Goal: Information Seeking & Learning: Learn about a topic

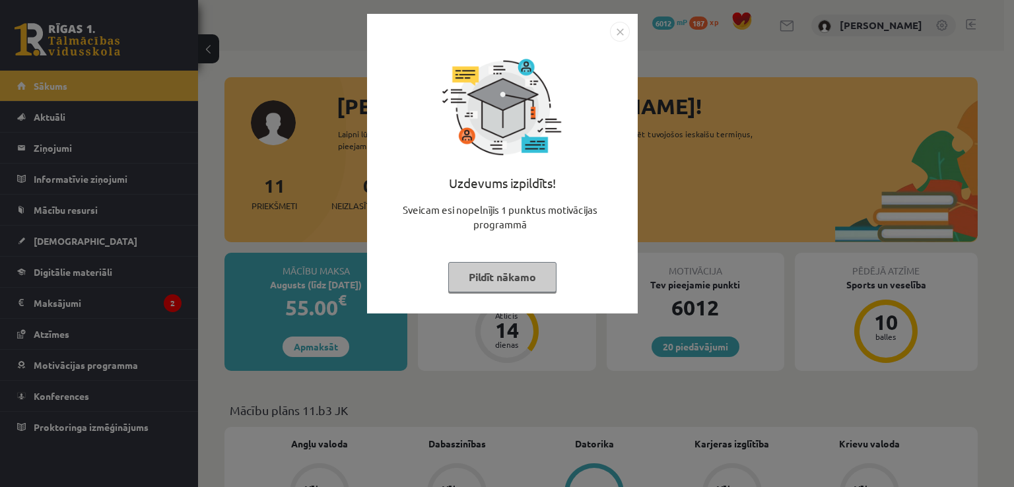
drag, startPoint x: 526, startPoint y: 278, endPoint x: 344, endPoint y: 250, distance: 184.2
click at [525, 278] on button "Pildīt nākamo" at bounding box center [502, 277] width 108 height 30
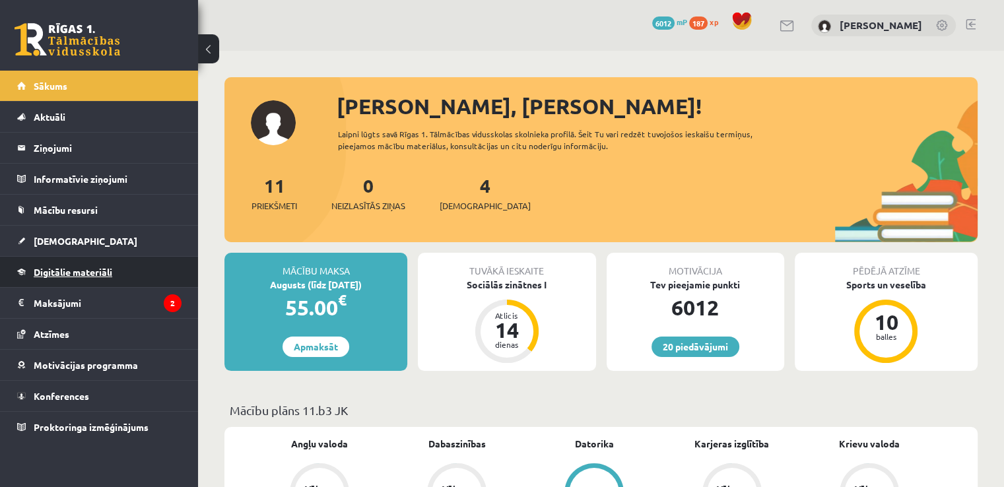
click at [61, 270] on span "Digitālie materiāli" at bounding box center [73, 272] width 79 height 12
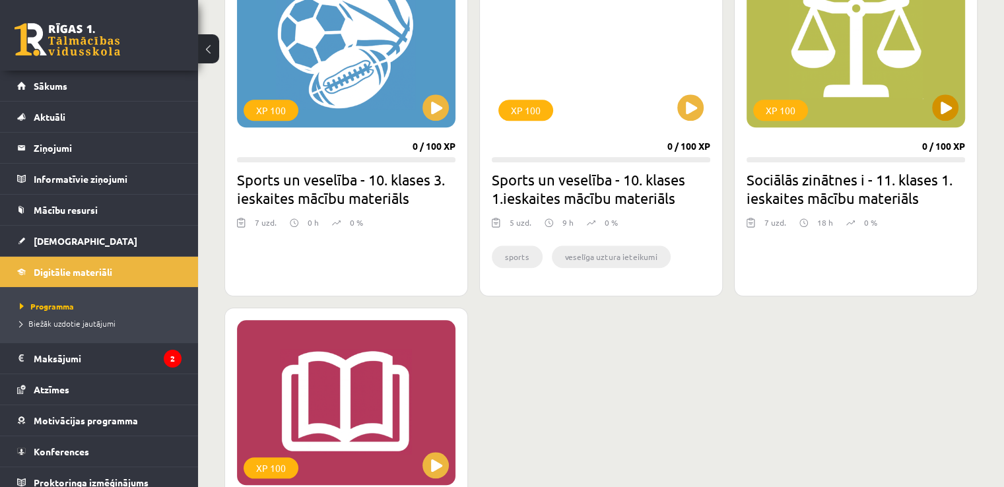
scroll to position [1188, 0]
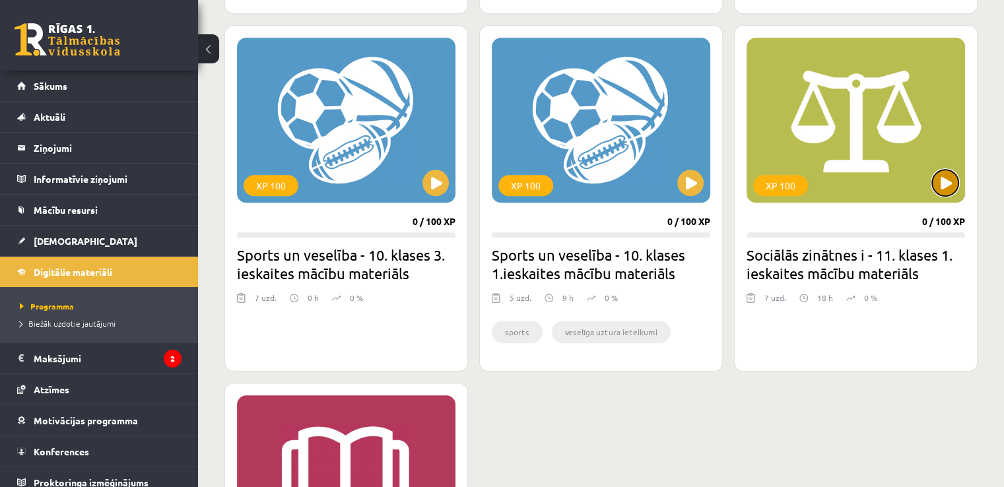
click at [948, 180] on button at bounding box center [945, 183] width 26 height 26
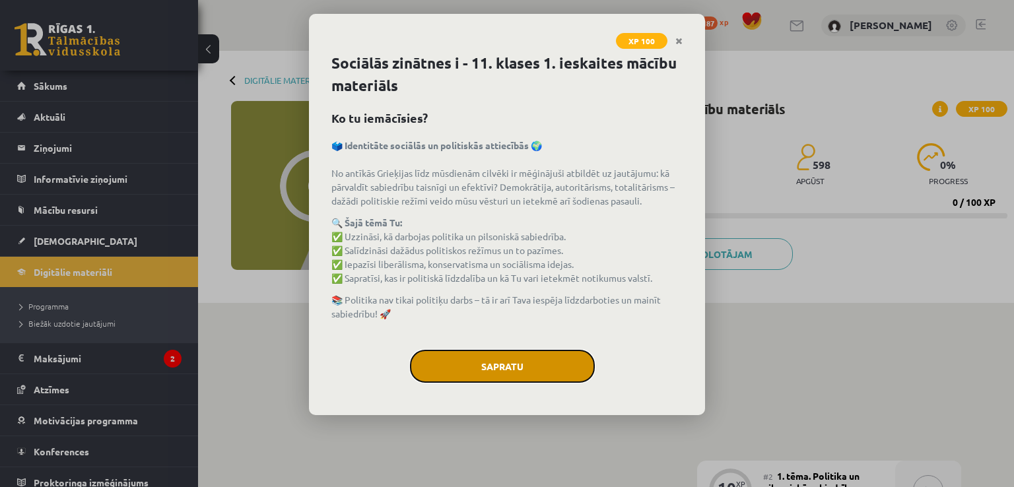
click at [497, 360] on button "Sapratu" at bounding box center [502, 366] width 185 height 33
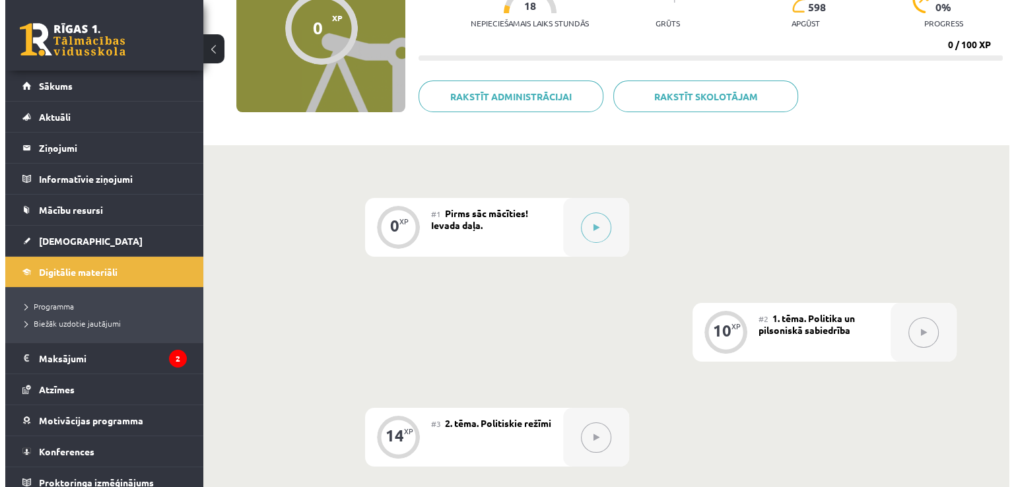
scroll to position [264, 0]
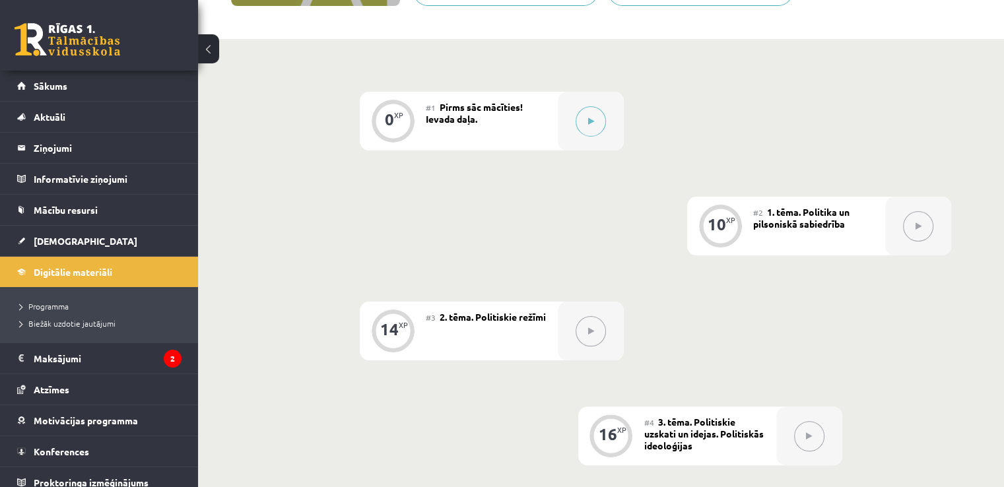
drag, startPoint x: 544, startPoint y: 124, endPoint x: 573, endPoint y: 135, distance: 30.9
click at [544, 125] on div "#1 Pirms sāc mācīties! Ievada daļa." at bounding box center [492, 121] width 132 height 59
click at [590, 117] on icon at bounding box center [591, 121] width 6 height 8
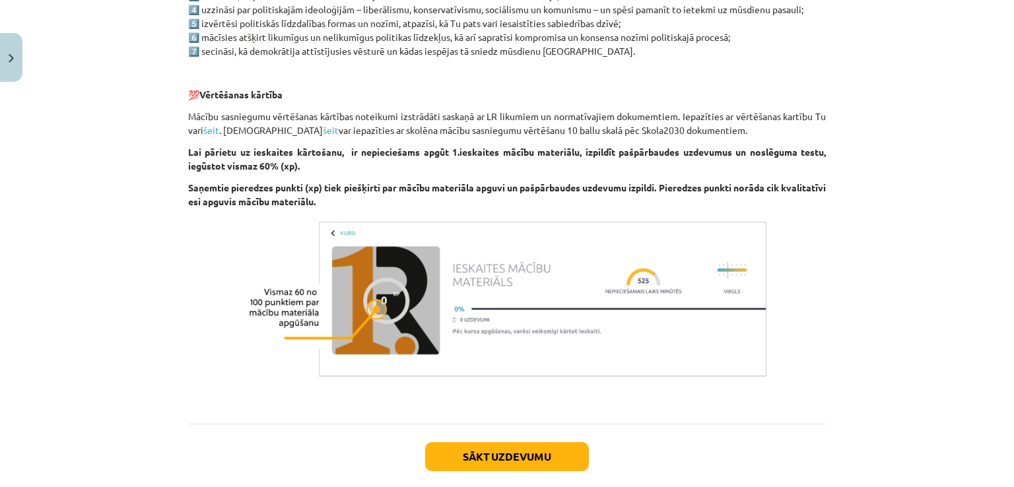
scroll to position [837, 0]
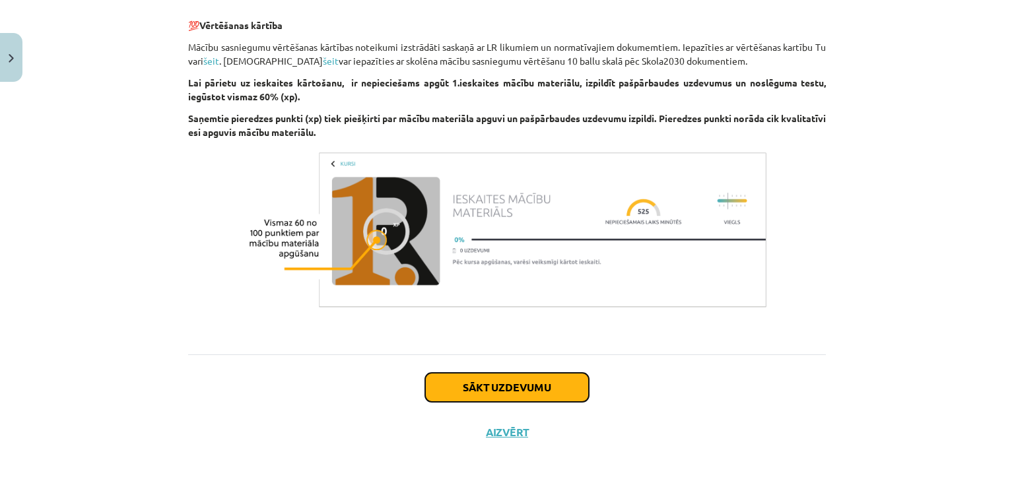
click at [504, 379] on button "Sākt uzdevumu" at bounding box center [507, 387] width 164 height 29
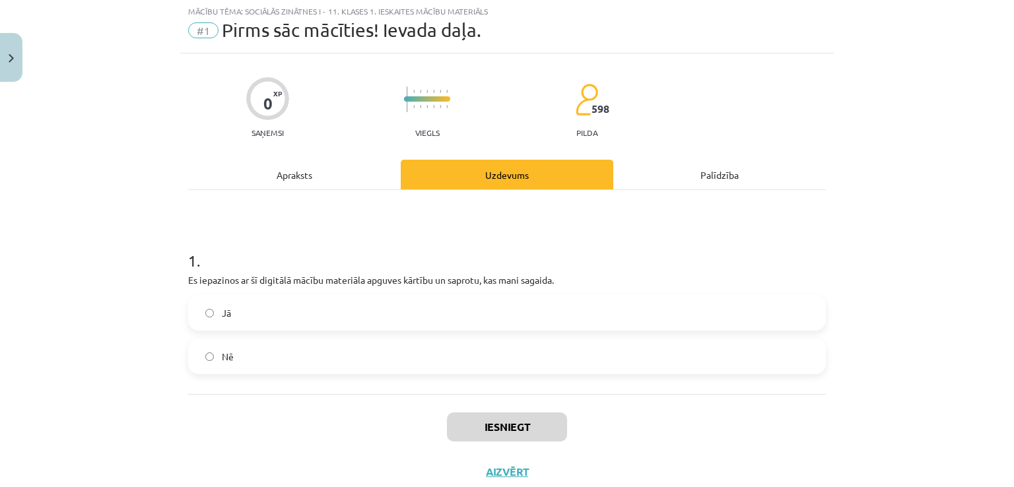
scroll to position [33, 0]
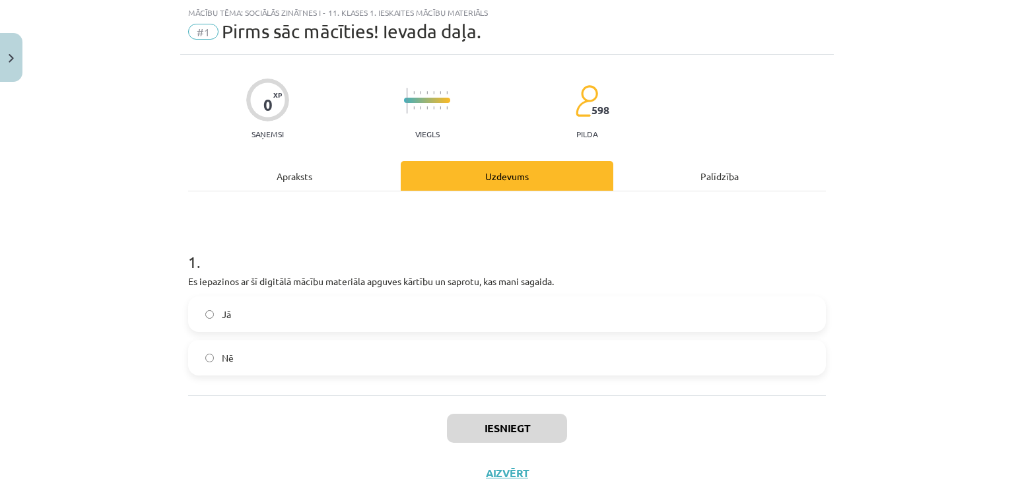
drag, startPoint x: 220, startPoint y: 312, endPoint x: 329, endPoint y: 336, distance: 111.4
click at [222, 313] on span "Jā" at bounding box center [226, 315] width 9 height 14
drag, startPoint x: 500, startPoint y: 431, endPoint x: 426, endPoint y: 360, distance: 102.7
click at [500, 431] on button "Iesniegt" at bounding box center [507, 428] width 120 height 29
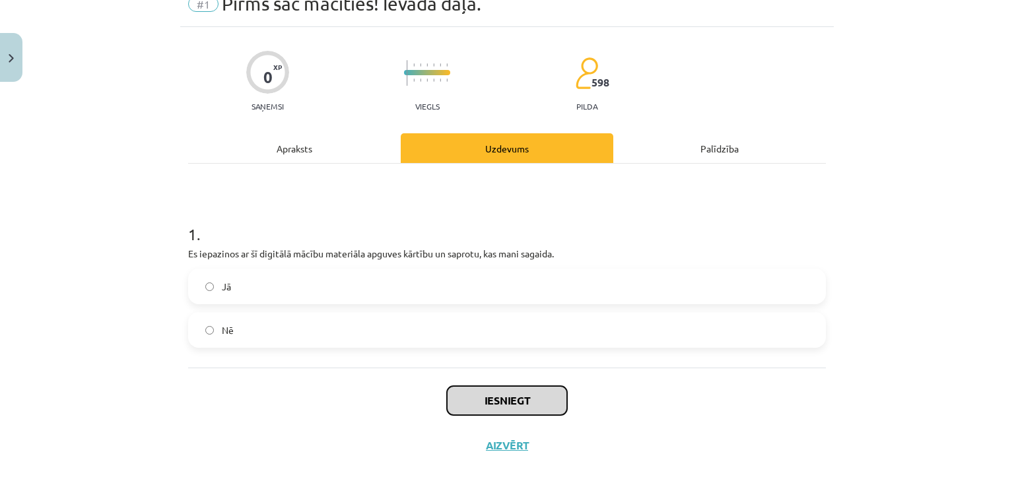
scroll to position [74, 0]
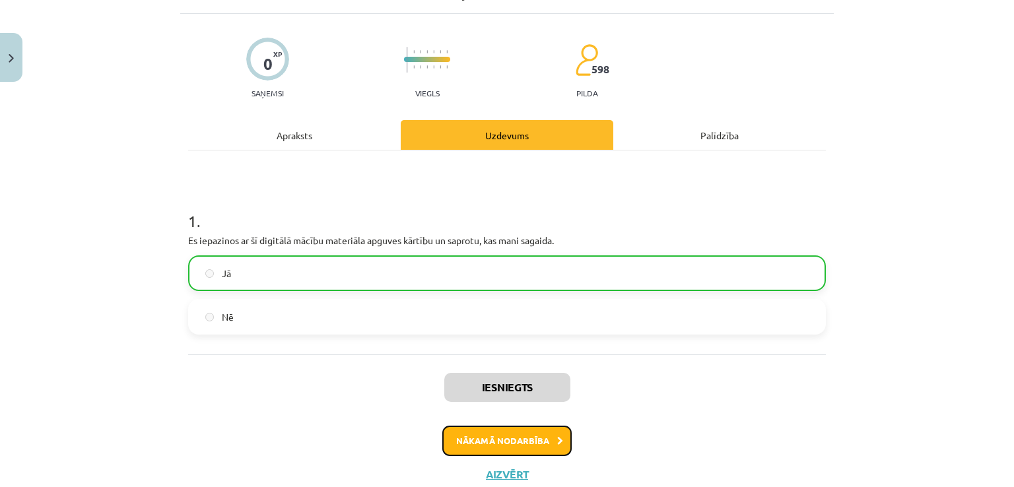
click at [476, 434] on button "Nākamā nodarbība" at bounding box center [506, 441] width 129 height 30
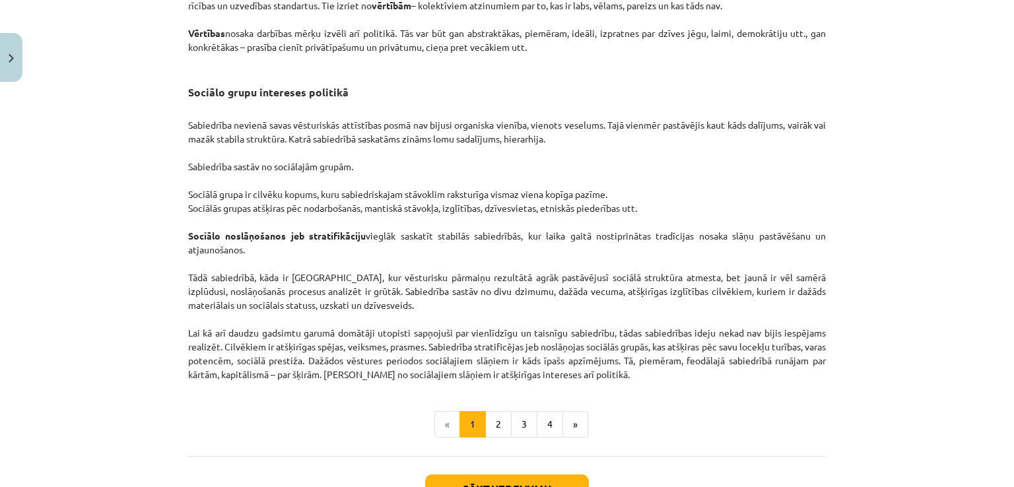
scroll to position [2060, 0]
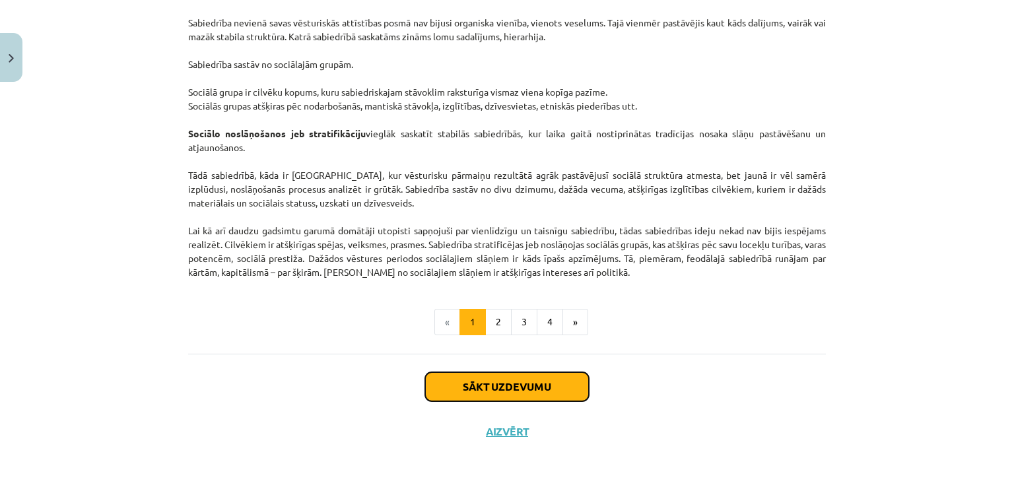
drag, startPoint x: 484, startPoint y: 386, endPoint x: 454, endPoint y: 373, distance: 33.1
click at [484, 386] on button "Sākt uzdevumu" at bounding box center [507, 386] width 164 height 29
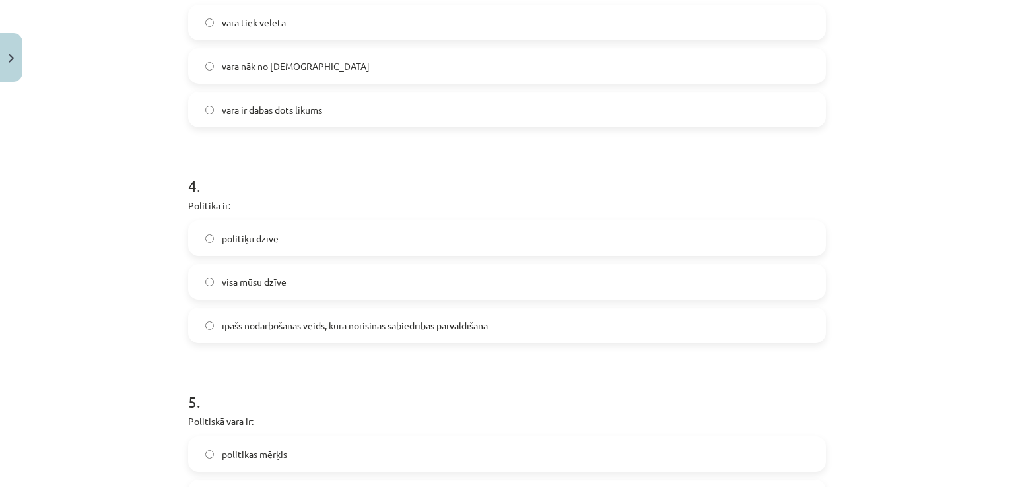
scroll to position [759, 0]
click at [198, 323] on label "īpašs nodarbošanās veids, kurā norisinās sabiedrības pārvaldīšana" at bounding box center [506, 322] width 635 height 33
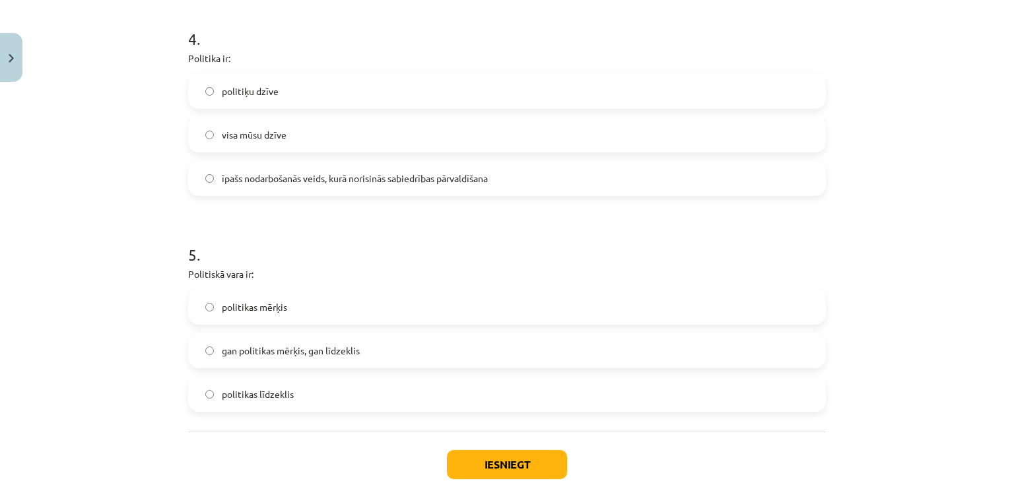
scroll to position [957, 0]
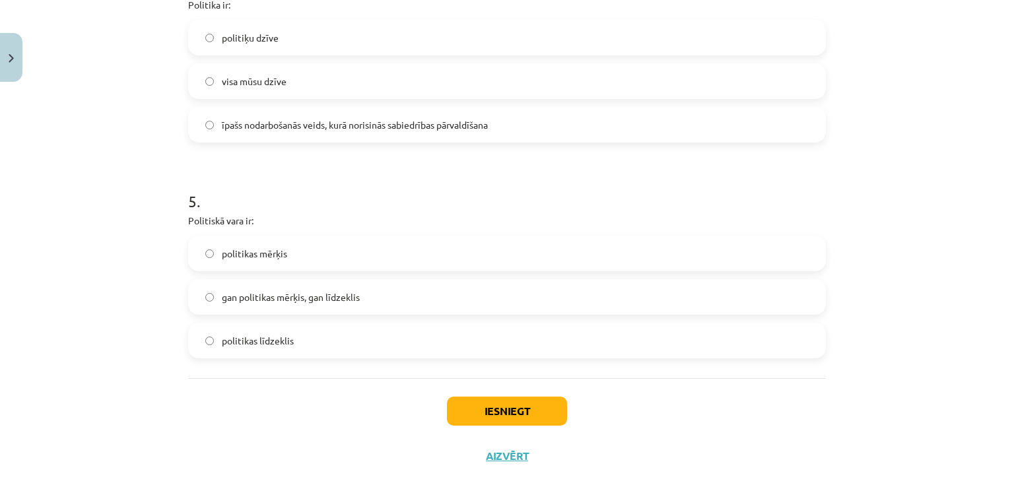
drag, startPoint x: 212, startPoint y: 296, endPoint x: 293, endPoint y: 307, distance: 81.9
click at [213, 296] on label "gan politikas mērķis, gan līdzeklis" at bounding box center [506, 296] width 635 height 33
drag, startPoint x: 279, startPoint y: 288, endPoint x: 299, endPoint y: 294, distance: 20.7
click at [280, 290] on label "gan politikas mērķis, gan līdzeklis" at bounding box center [506, 296] width 635 height 33
click at [478, 408] on button "Iesniegt" at bounding box center [507, 411] width 120 height 29
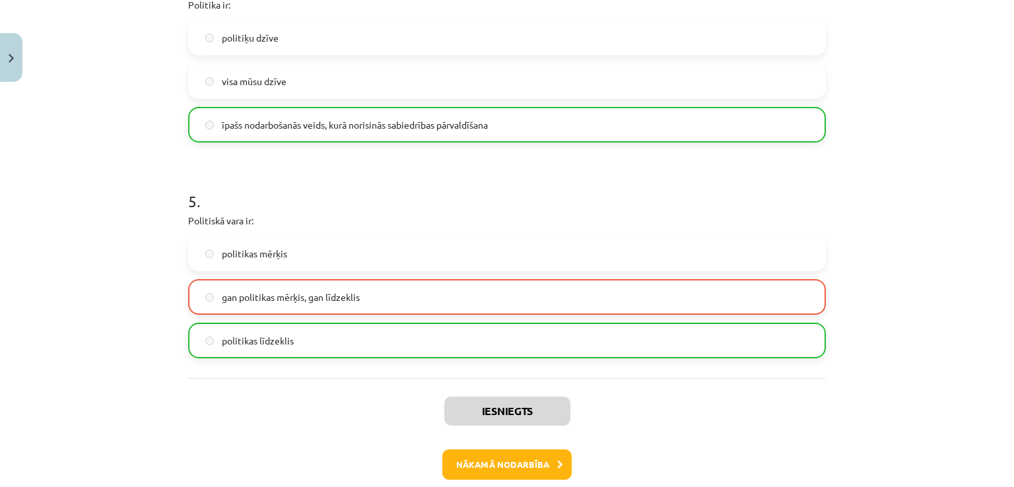
scroll to position [1022, 0]
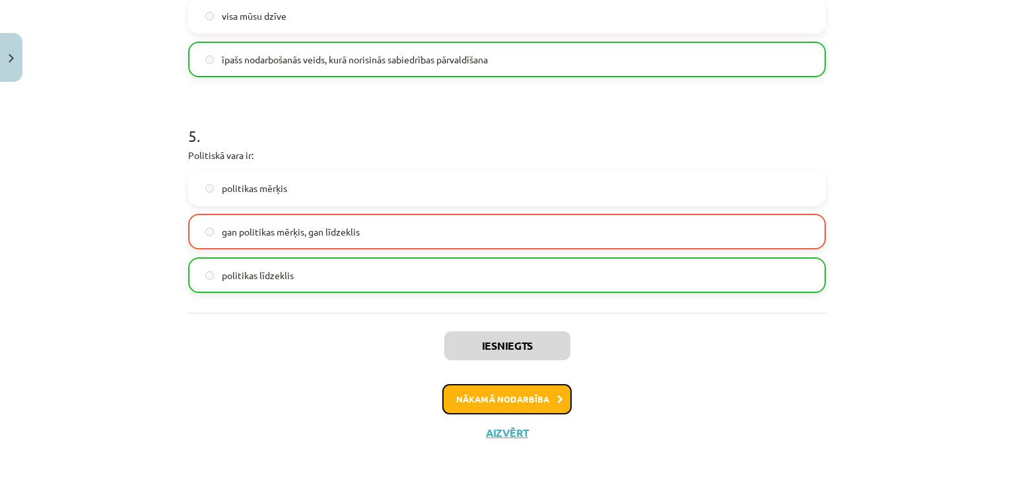
click at [475, 396] on button "Nākamā nodarbība" at bounding box center [506, 399] width 129 height 30
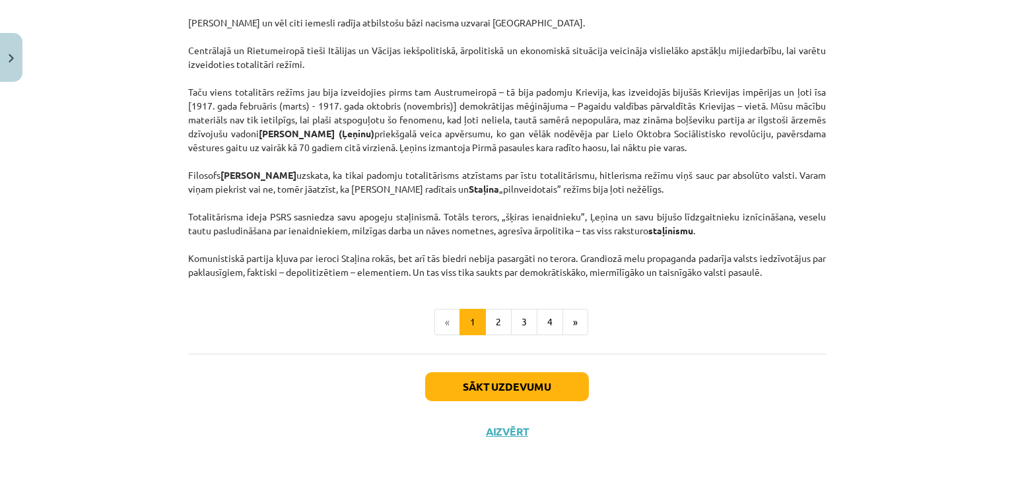
scroll to position [3398, 0]
click at [486, 383] on button "Sākt uzdevumu" at bounding box center [507, 386] width 164 height 29
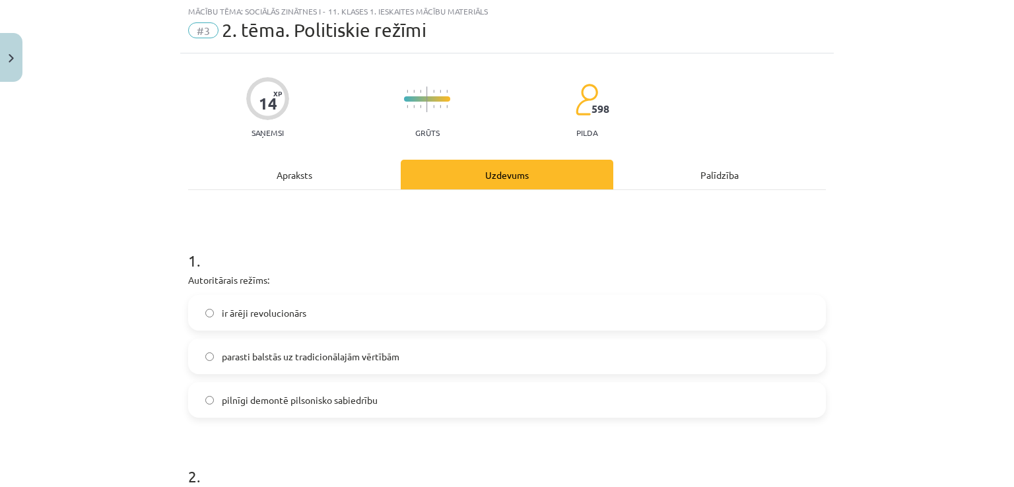
scroll to position [33, 0]
click at [199, 399] on label "pilnīgi demontē pilsonisko sabiedrību" at bounding box center [506, 401] width 635 height 33
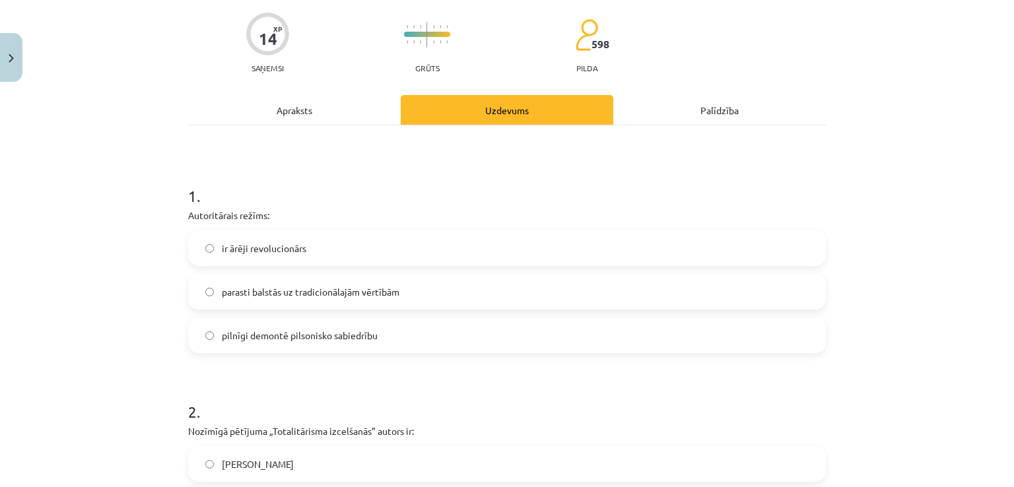
click at [284, 104] on div "Apraksts" at bounding box center [294, 110] width 212 height 30
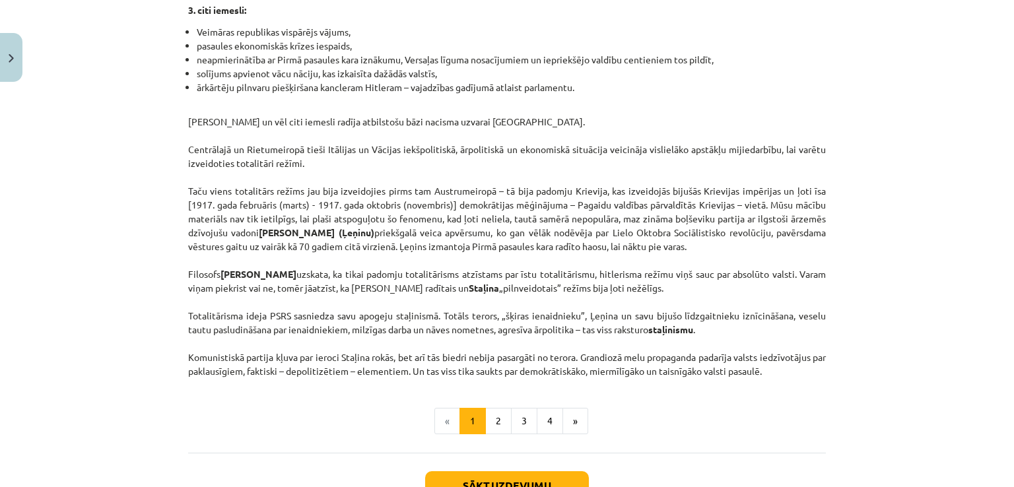
scroll to position [3398, 0]
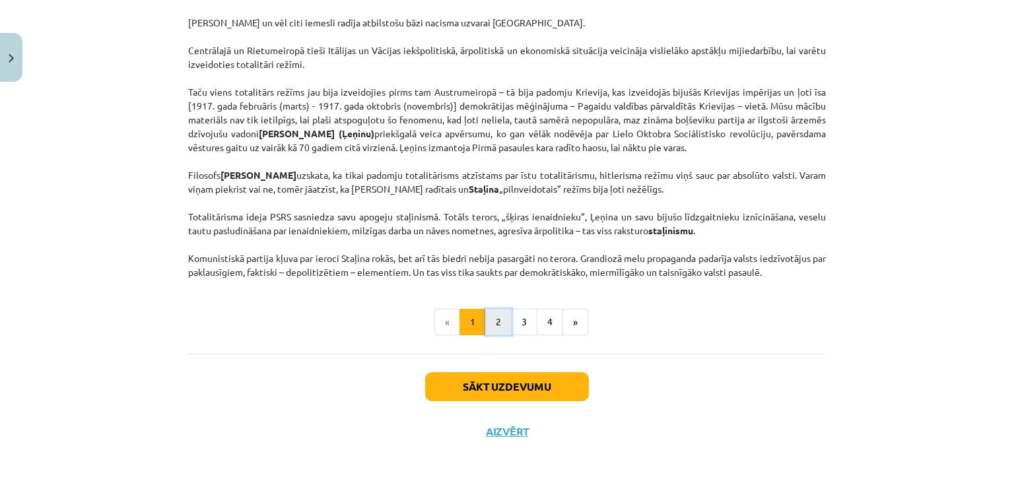
click at [494, 320] on button "2" at bounding box center [498, 322] width 26 height 26
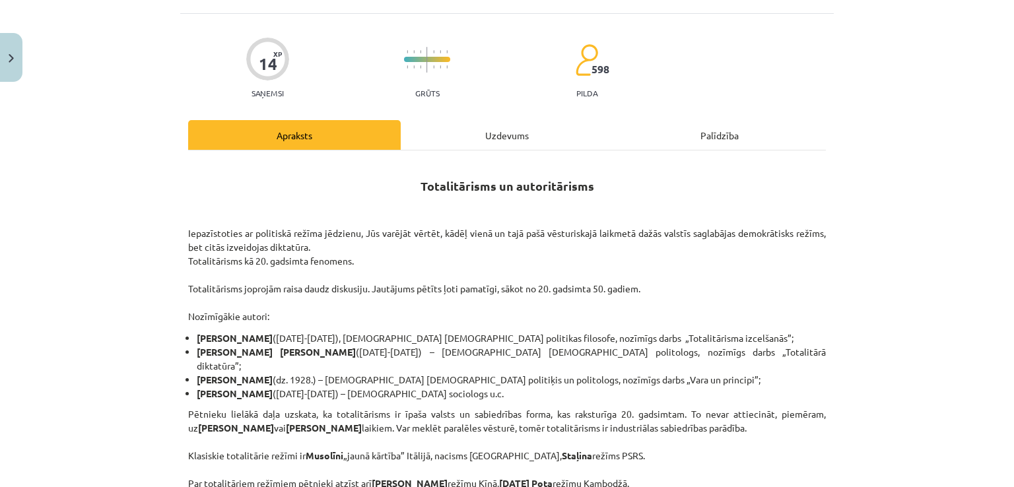
scroll to position [0, 0]
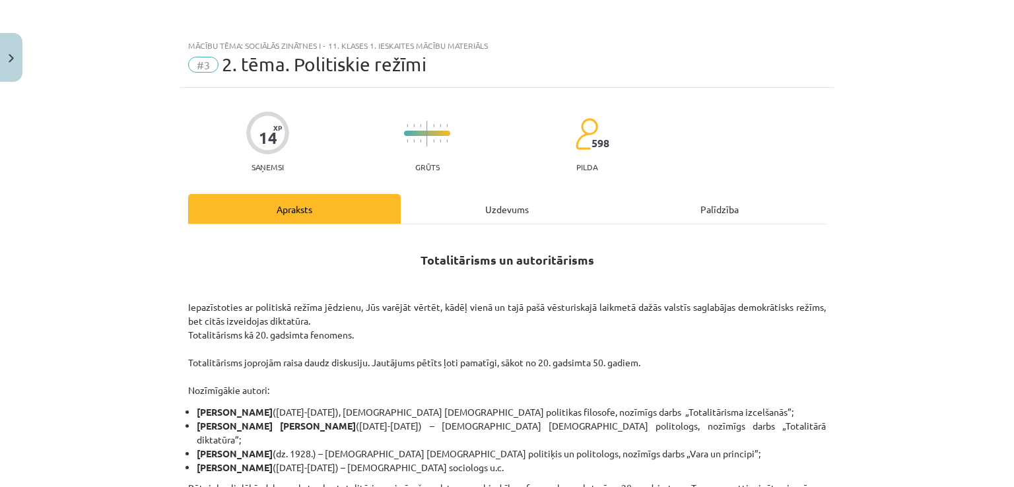
click at [498, 204] on div "Uzdevums" at bounding box center [507, 209] width 212 height 30
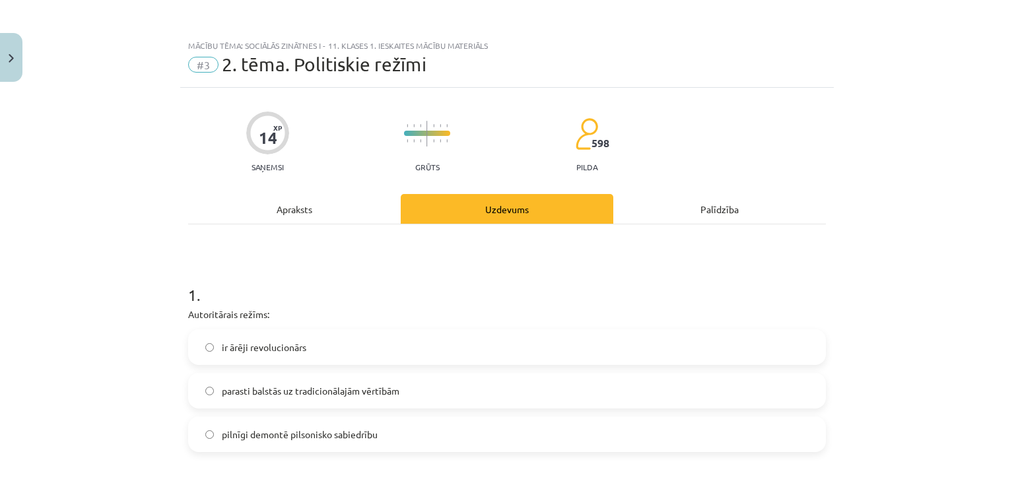
click at [309, 219] on div "Apraksts" at bounding box center [294, 209] width 212 height 30
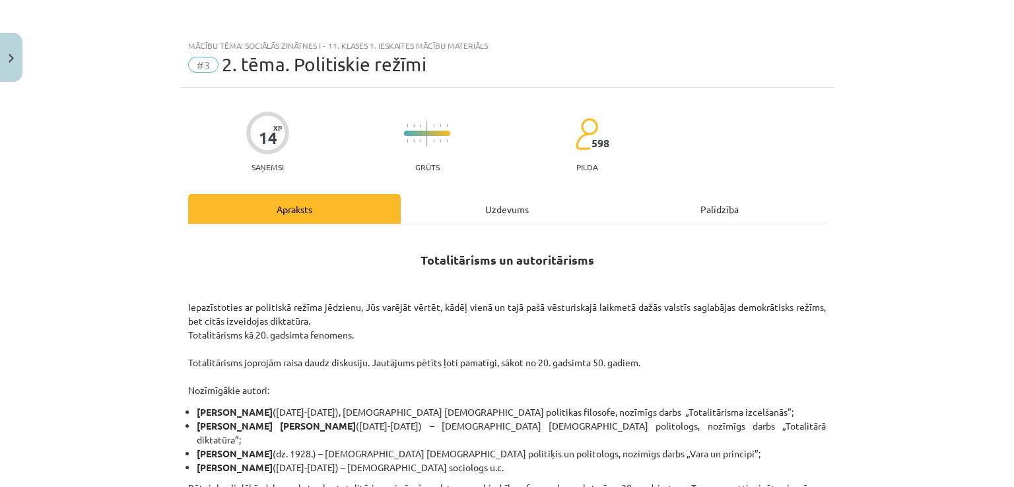
click at [491, 205] on div "Uzdevums" at bounding box center [507, 209] width 212 height 30
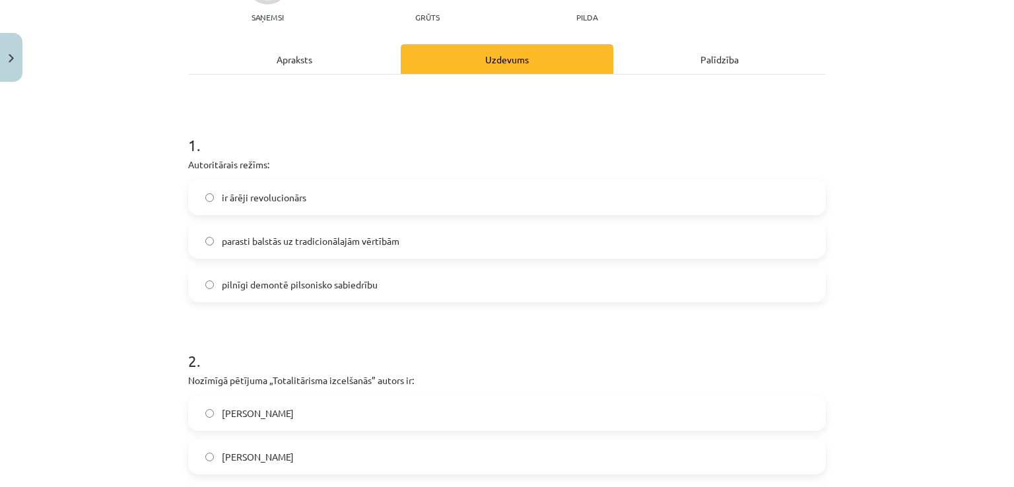
scroll to position [297, 0]
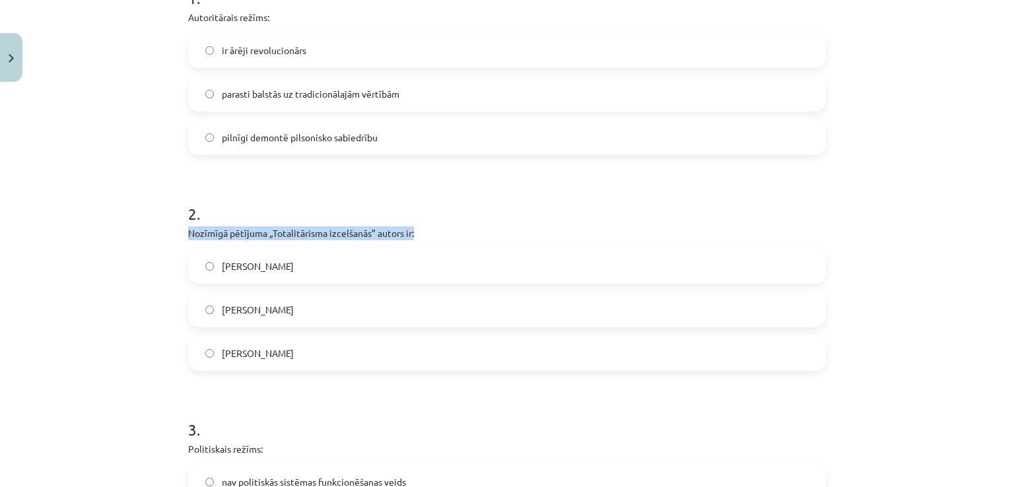
drag, startPoint x: 179, startPoint y: 234, endPoint x: 434, endPoint y: 241, distance: 254.8
copy p "Nozīmīgā pētījuma „Totalitārisma izcelšanās” autors ir:"
click at [261, 309] on span "[PERSON_NAME]" at bounding box center [258, 310] width 72 height 14
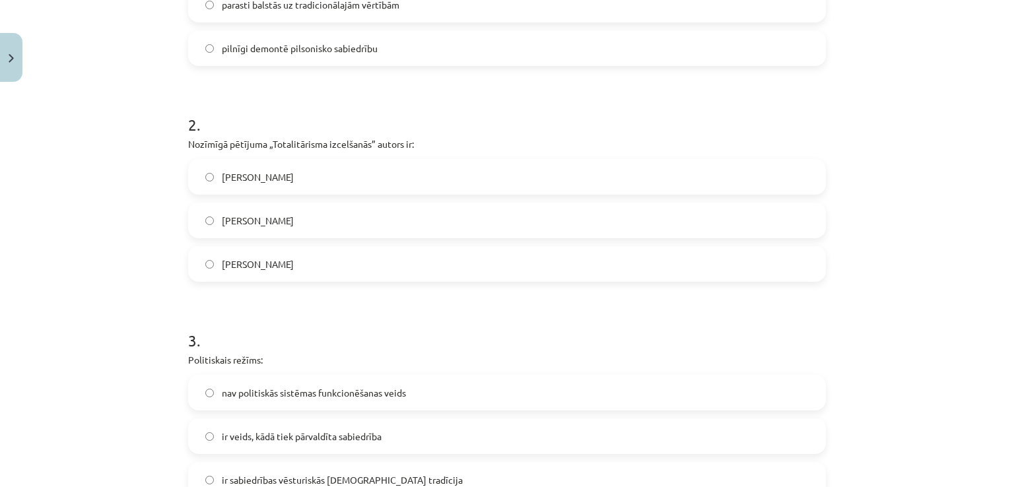
scroll to position [495, 0]
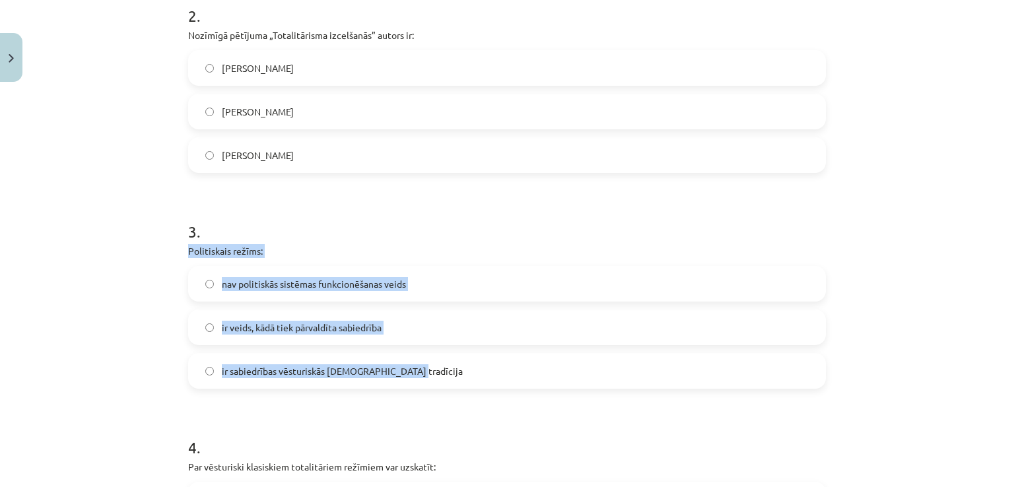
drag, startPoint x: 174, startPoint y: 250, endPoint x: 676, endPoint y: 483, distance: 553.0
click at [408, 375] on div "Mācību tēma: Sociālās zinātnes i - 11. klases 1. ieskaites mācību materiāls #3 …" at bounding box center [507, 243] width 1014 height 487
copy div "Politiskais režīms: nav politiskās sistēmas funkcionēšanas veids ir veids, kādā…"
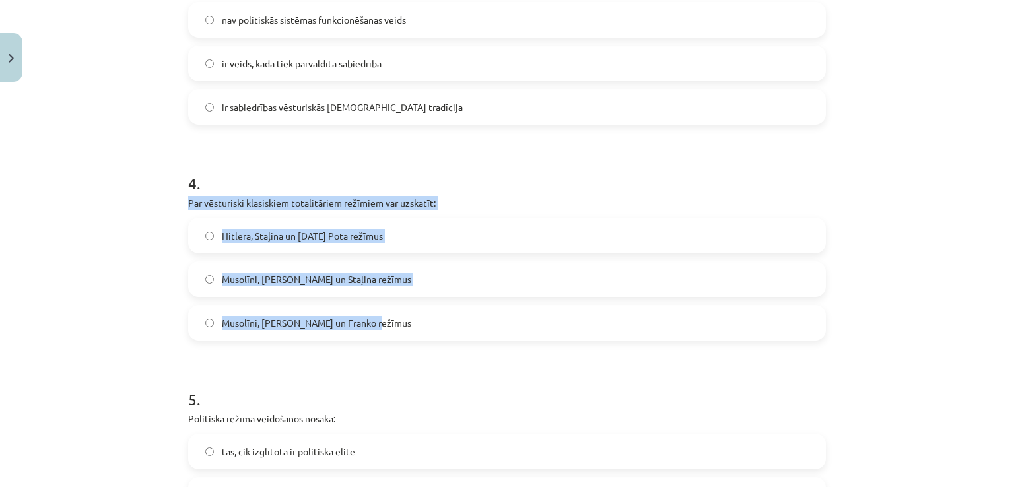
drag, startPoint x: 173, startPoint y: 195, endPoint x: 388, endPoint y: 333, distance: 255.9
click at [388, 333] on div "Mācību tēma: Sociālās zinātnes i - 11. klases 1. ieskaites mācību materiāls #3 …" at bounding box center [507, 243] width 1014 height 487
copy div "Par vēsturiski klasiskiem totalitāriem režīmiem var uzskatīt: [PERSON_NAME], St…"
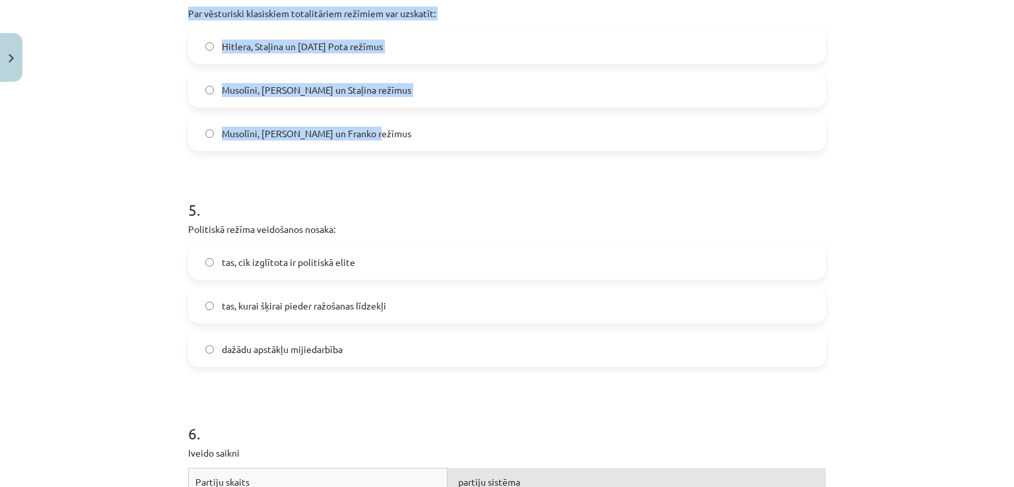
scroll to position [957, 0]
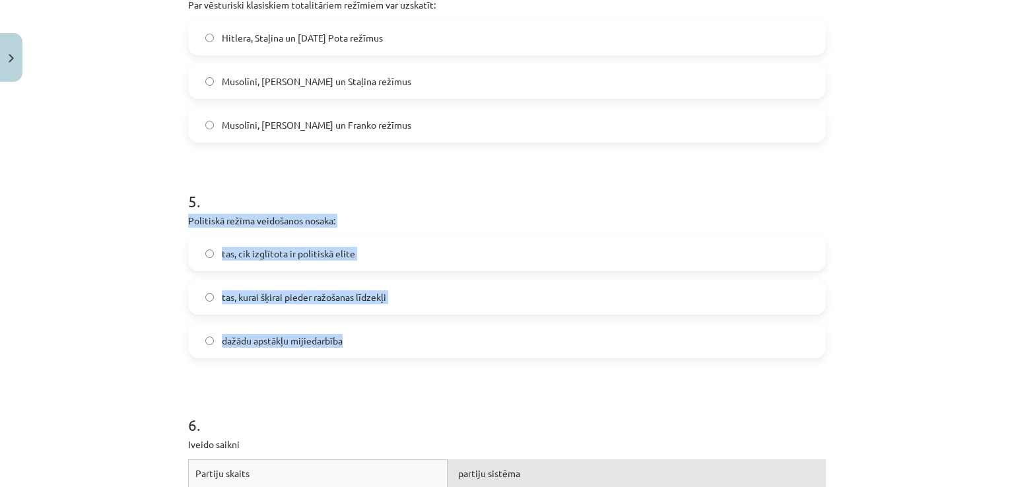
drag, startPoint x: 176, startPoint y: 214, endPoint x: 296, endPoint y: 277, distance: 136.4
copy div "Politiskā režīma veidošanos nosaka: tas, cik izglītota ir politiskā elite tas, …"
click at [203, 344] on label "dažādu apstākļu mijiedarbība" at bounding box center [506, 340] width 635 height 33
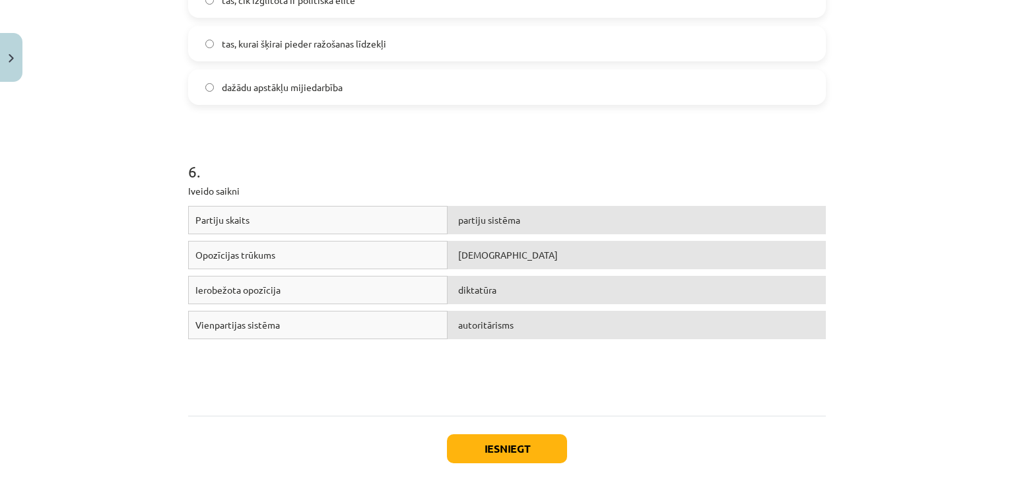
scroll to position [1221, 0]
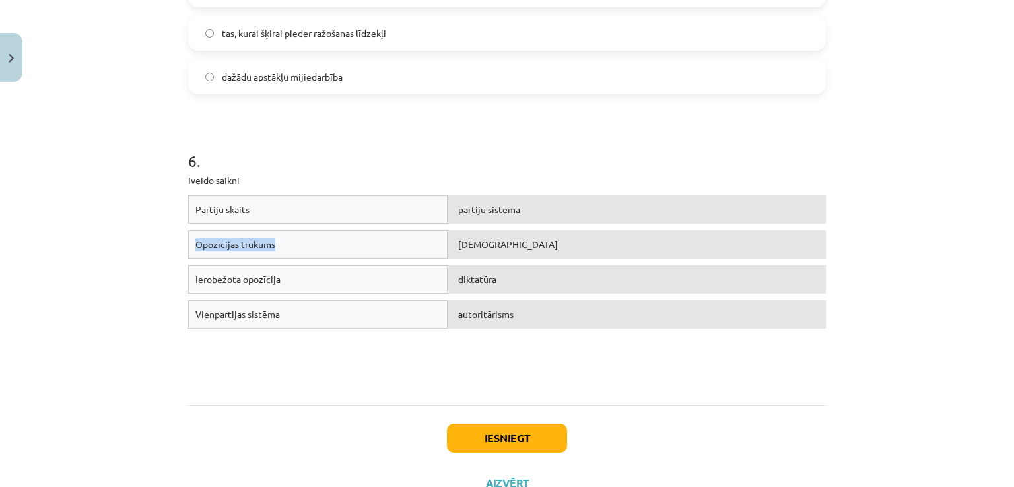
drag, startPoint x: 184, startPoint y: 244, endPoint x: 289, endPoint y: 246, distance: 105.0
click at [289, 246] on div "Opozīcijas trūkums" at bounding box center [317, 244] width 259 height 28
copy span "Opozīcijas trūkums"
drag, startPoint x: 209, startPoint y: 278, endPoint x: 289, endPoint y: 281, distance: 79.9
click at [289, 281] on div "Ierobežota opozīcija" at bounding box center [317, 279] width 259 height 28
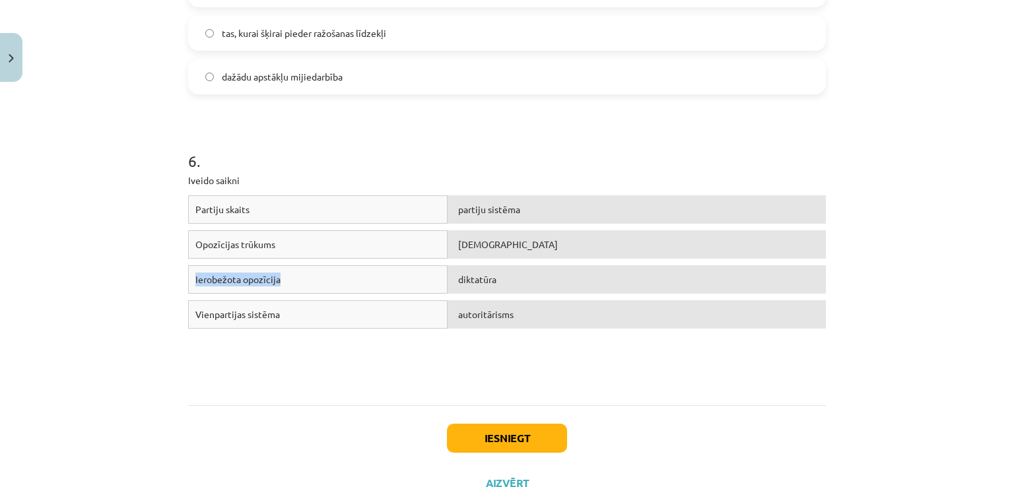
copy span "Ierobežota opozīcija"
click at [481, 431] on button "Iesniegt" at bounding box center [507, 438] width 120 height 29
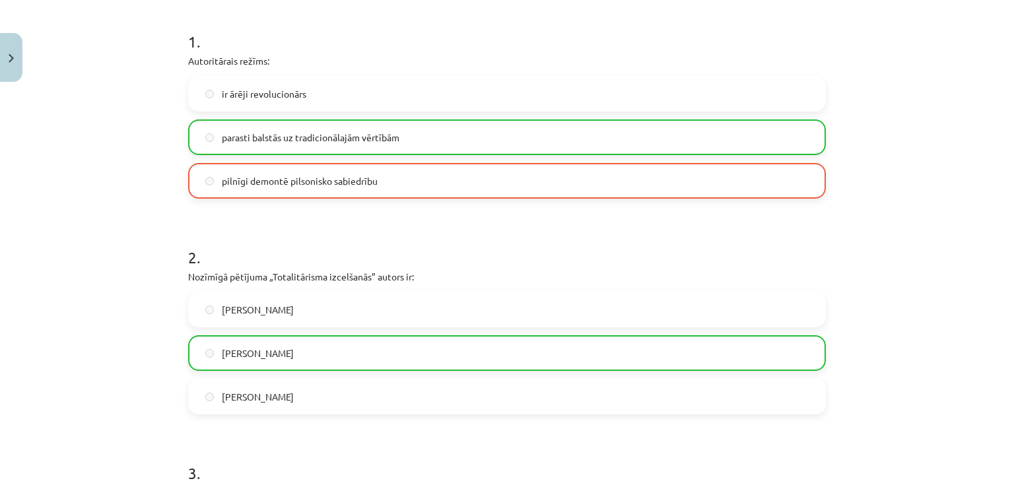
scroll to position [231, 0]
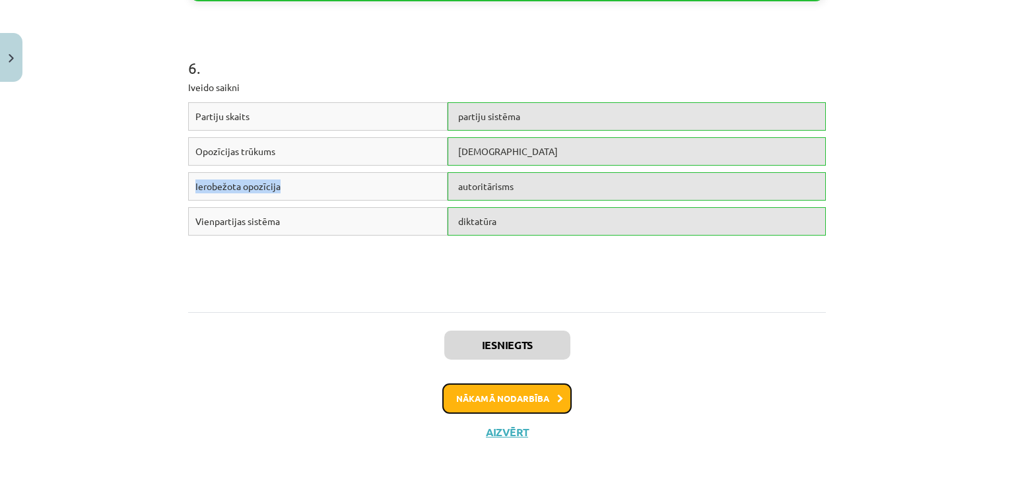
click at [517, 396] on button "Nākamā nodarbība" at bounding box center [506, 398] width 129 height 30
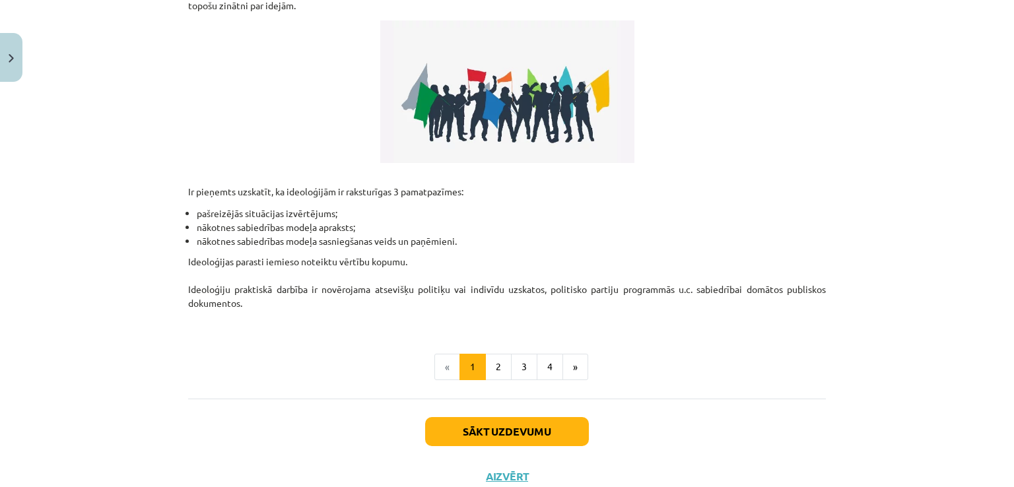
scroll to position [296, 0]
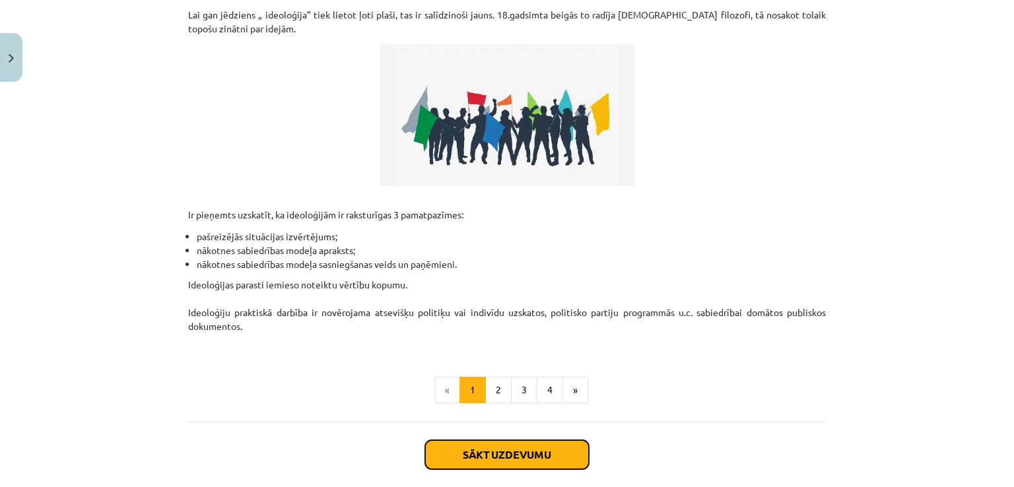
click at [494, 459] on button "Sākt uzdevumu" at bounding box center [507, 454] width 164 height 29
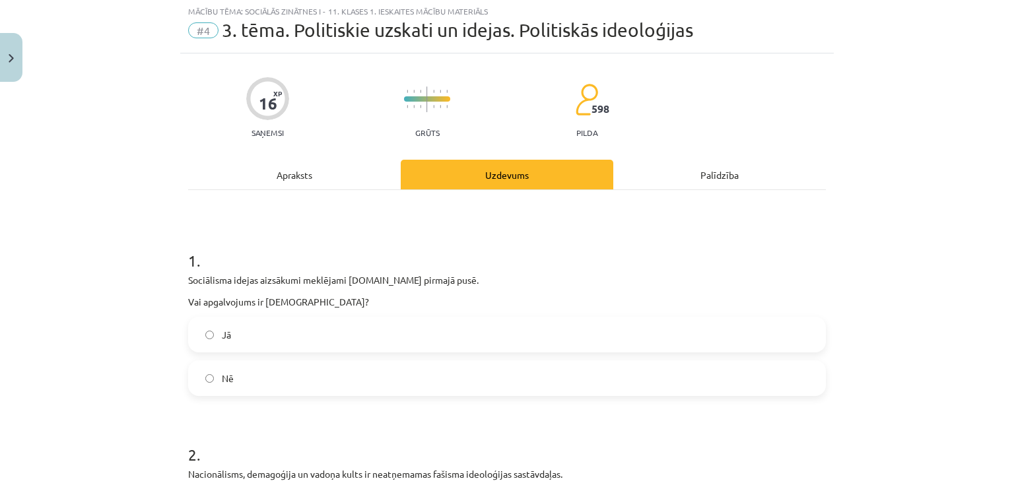
scroll to position [33, 0]
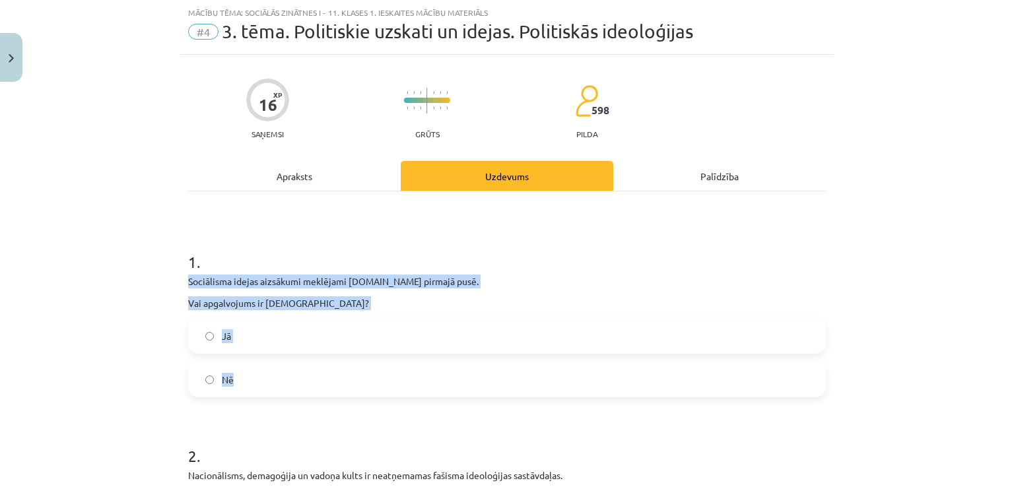
drag, startPoint x: 173, startPoint y: 277, endPoint x: 261, endPoint y: 386, distance: 140.3
click at [261, 386] on div "Mācību tēma: Sociālās zinātnes i - 11. klases 1. ieskaites mācību materiāls #4 …" at bounding box center [507, 243] width 1014 height 487
copy div "Sociālisma idejas aizsākumi meklējami [DOMAIN_NAME] pirmajā pusē. Vai apgalvoju…"
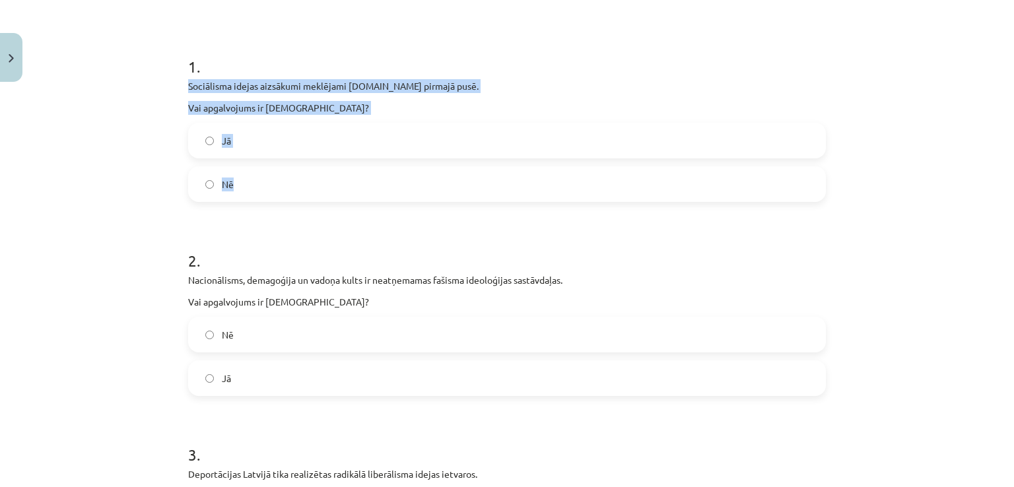
scroll to position [297, 0]
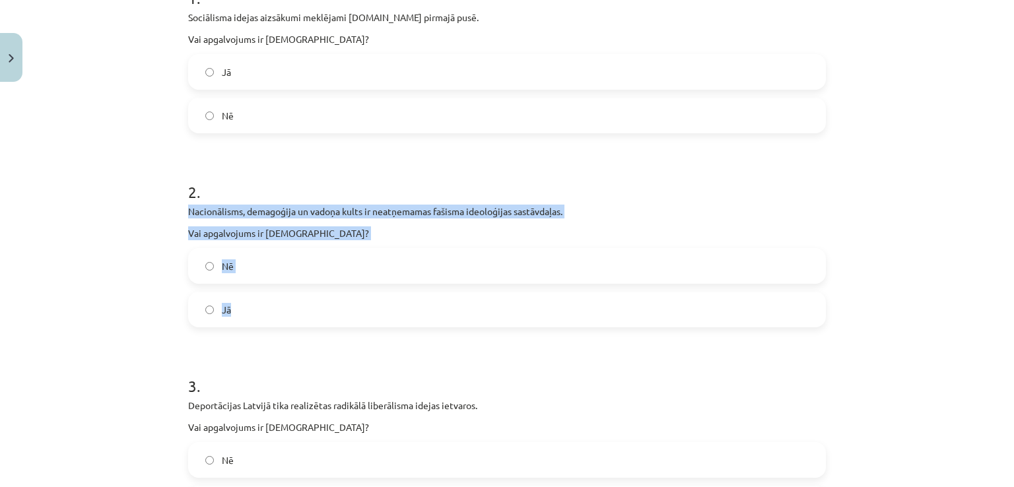
drag, startPoint x: 161, startPoint y: 217, endPoint x: 265, endPoint y: 307, distance: 137.6
click at [265, 307] on div "Mācību tēma: Sociālās zinātnes i - 11. klases 1. ieskaites mācību materiāls #4 …" at bounding box center [507, 243] width 1014 height 487
copy div "Nacionālisms, demagoģija un vadoņa kults ir neatņemamas fašisma ideoloģijas sas…"
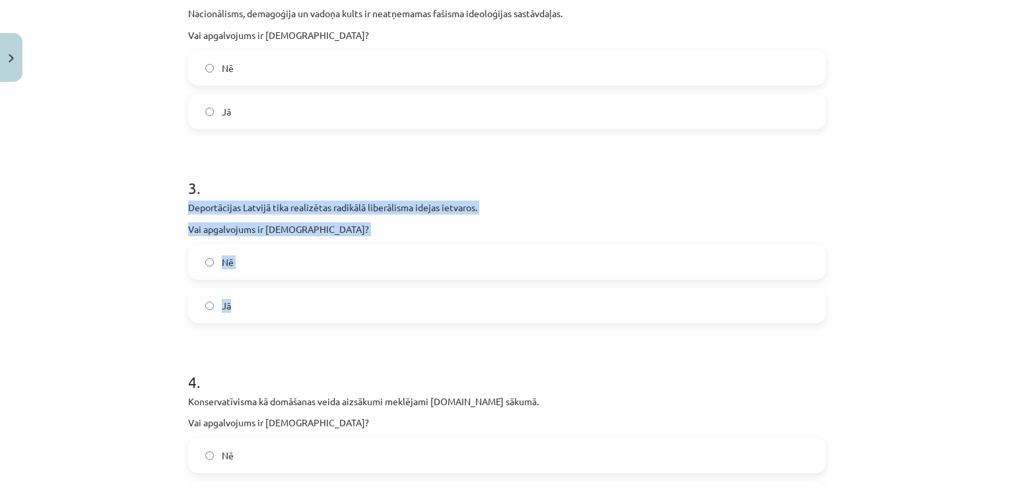
drag, startPoint x: 177, startPoint y: 209, endPoint x: 232, endPoint y: 307, distance: 112.6
click at [232, 307] on div "16 XP Saņemsi Grūts 598 pilda Apraksts Uzdevums Palīdzība 1 . Sociālisma idejas…" at bounding box center [506, 458] width 653 height 1731
copy div "Deportācijas Latvijā tika realizētas radikālā liberālisma idejas ietvaros. Vai …"
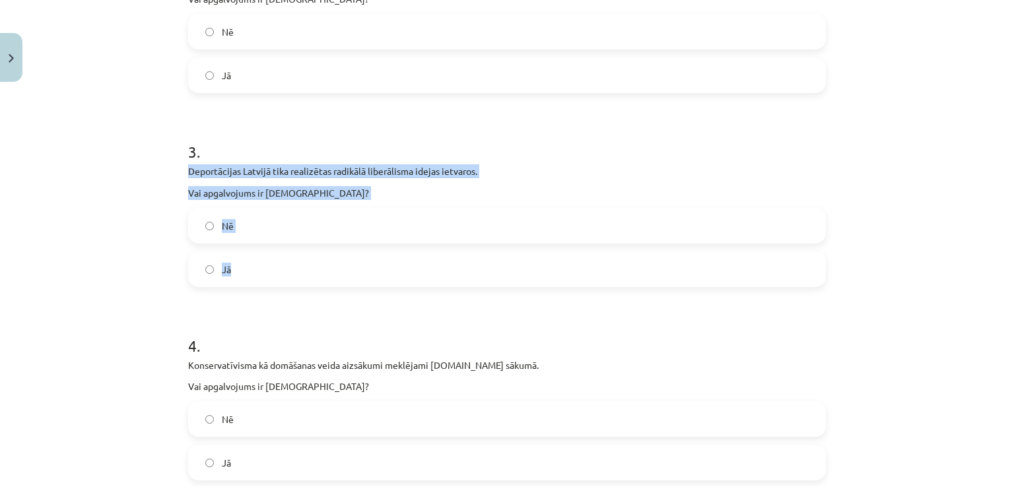
scroll to position [561, 0]
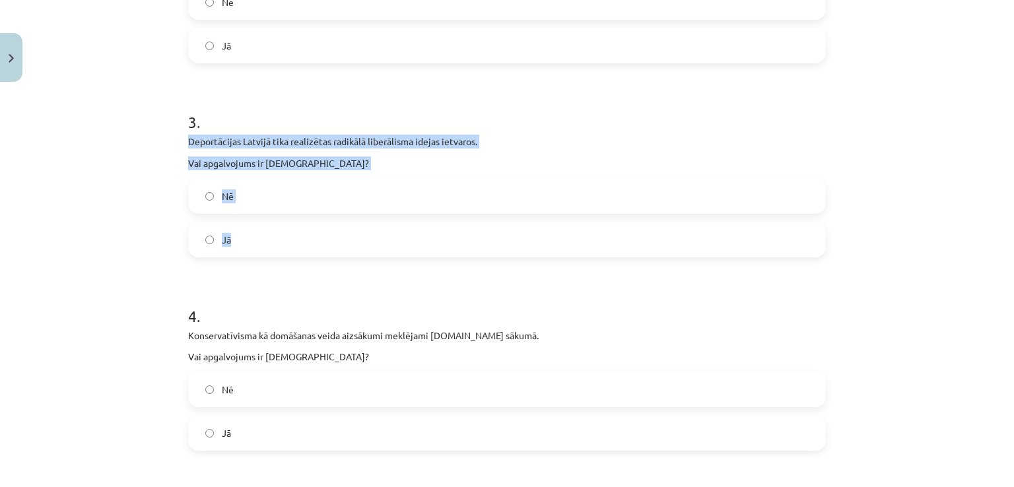
click at [233, 191] on label "Nē" at bounding box center [506, 195] width 635 height 33
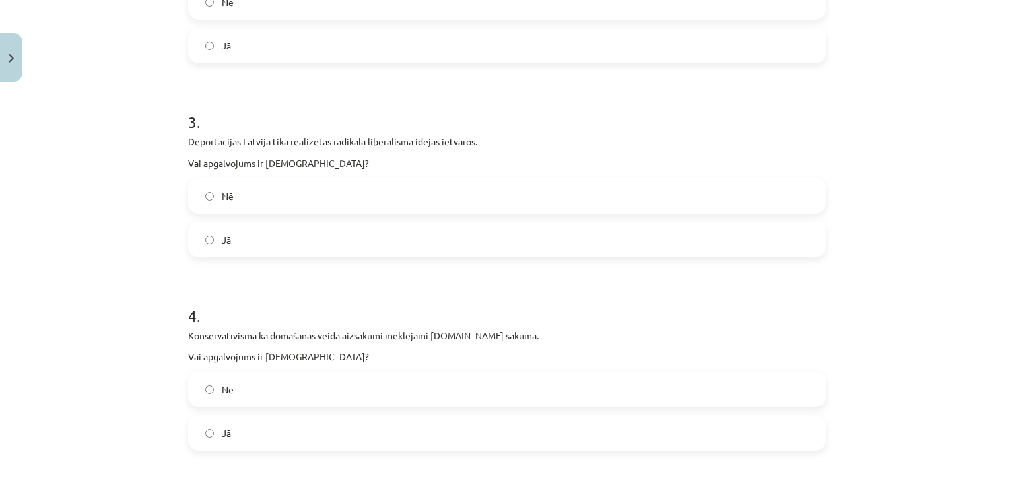
scroll to position [693, 0]
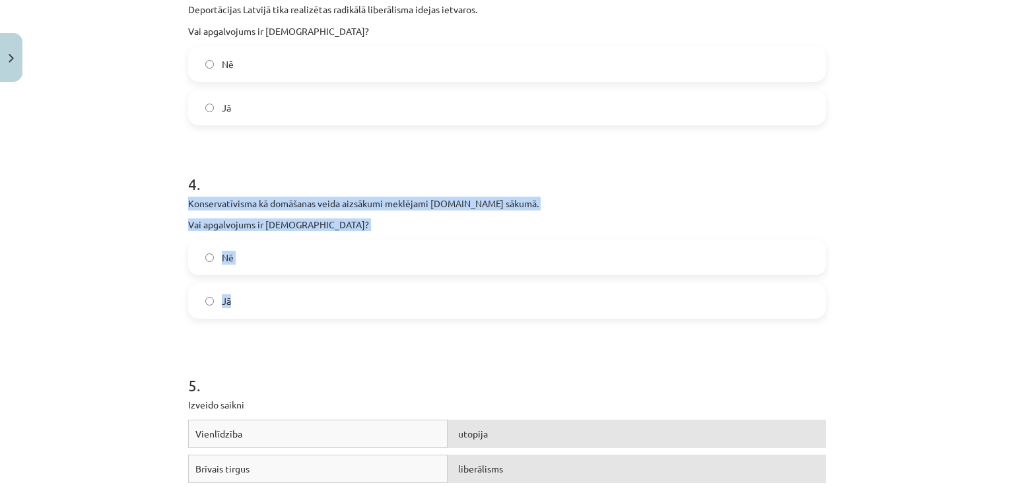
drag, startPoint x: 174, startPoint y: 206, endPoint x: 257, endPoint y: 293, distance: 120.4
click at [257, 293] on div "Mācību tēma: Sociālās zinātnes i - 11. klases 1. ieskaites mācību materiāls #4 …" at bounding box center [507, 243] width 1014 height 487
copy div "Konservatīvisma kā domāšanas veida aizsākumi meklējami [DOMAIN_NAME] sākumā. Va…"
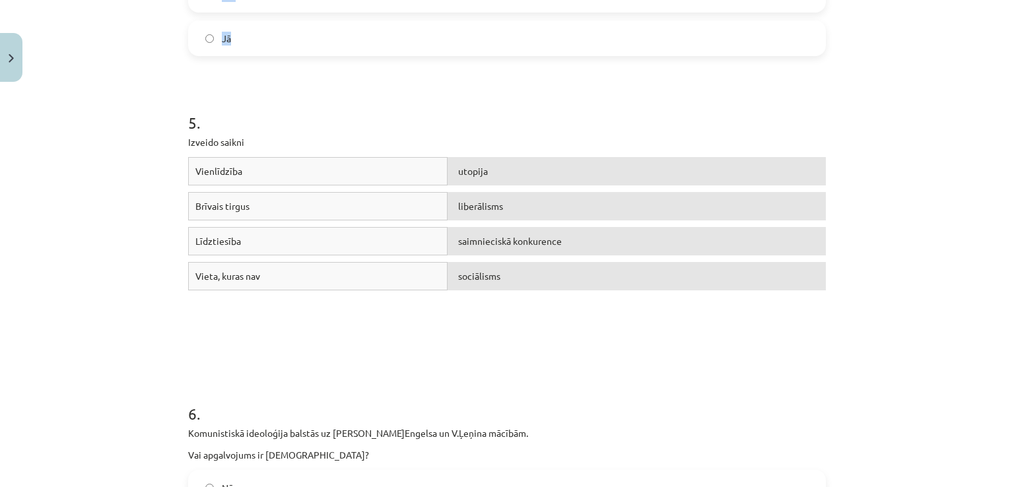
scroll to position [957, 0]
drag, startPoint x: 184, startPoint y: 273, endPoint x: 385, endPoint y: 444, distance: 264.1
click at [300, 274] on div "Vieta, kuras nav" at bounding box center [317, 275] width 259 height 28
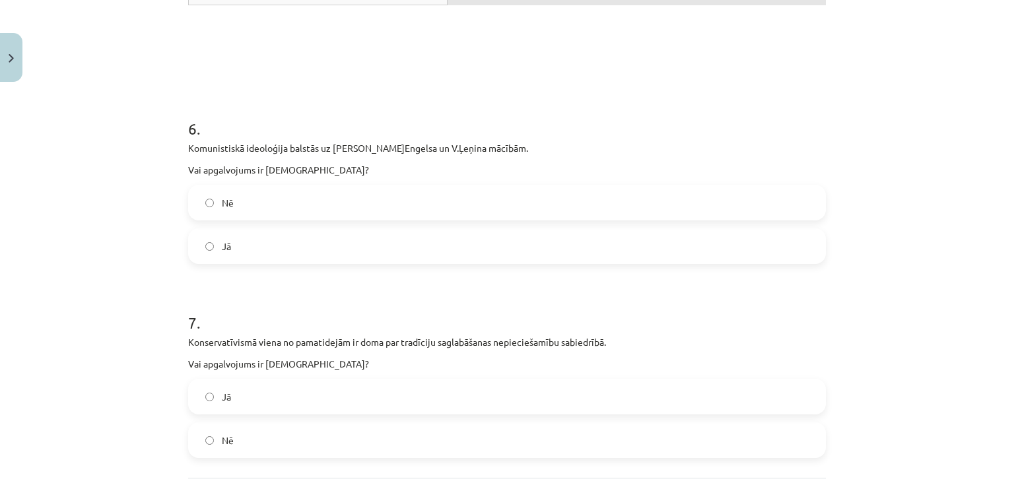
scroll to position [1353, 0]
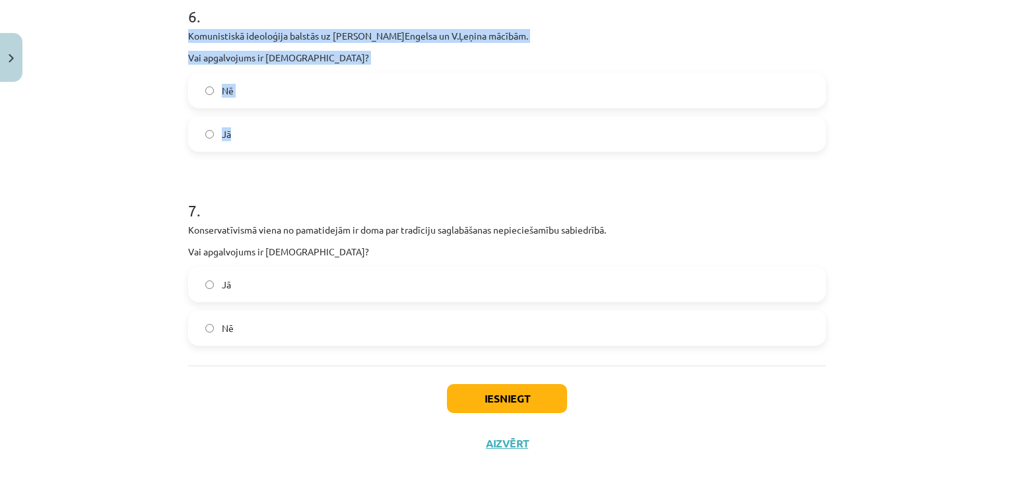
drag, startPoint x: 177, startPoint y: 36, endPoint x: 264, endPoint y: 125, distance: 124.6
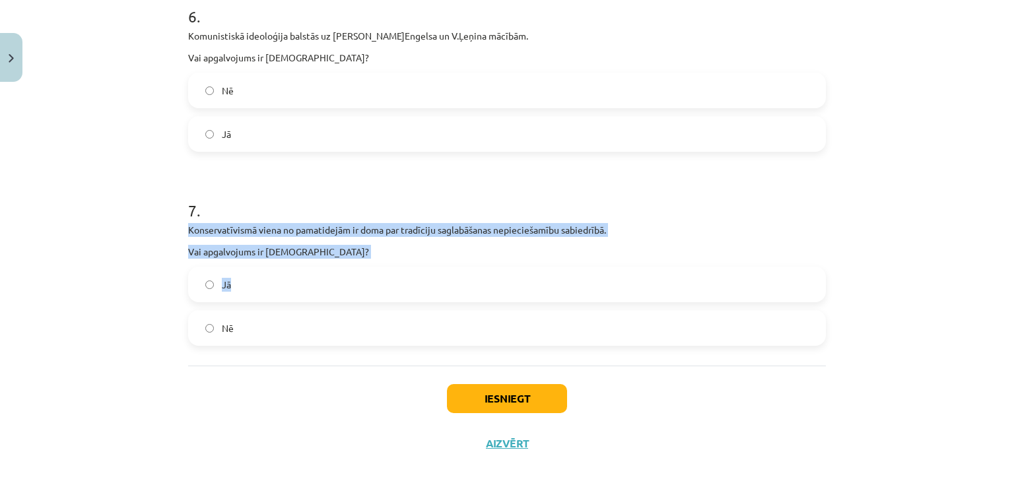
drag, startPoint x: 226, startPoint y: 285, endPoint x: 240, endPoint y: 162, distance: 124.1
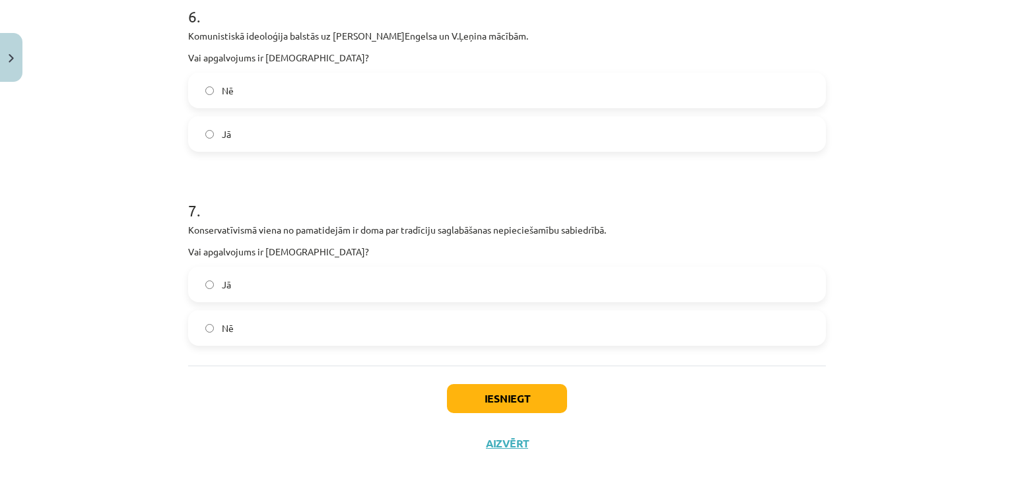
drag, startPoint x: 220, startPoint y: 134, endPoint x: 246, endPoint y: 180, distance: 52.9
click at [222, 135] on span "Jā" at bounding box center [226, 134] width 9 height 14
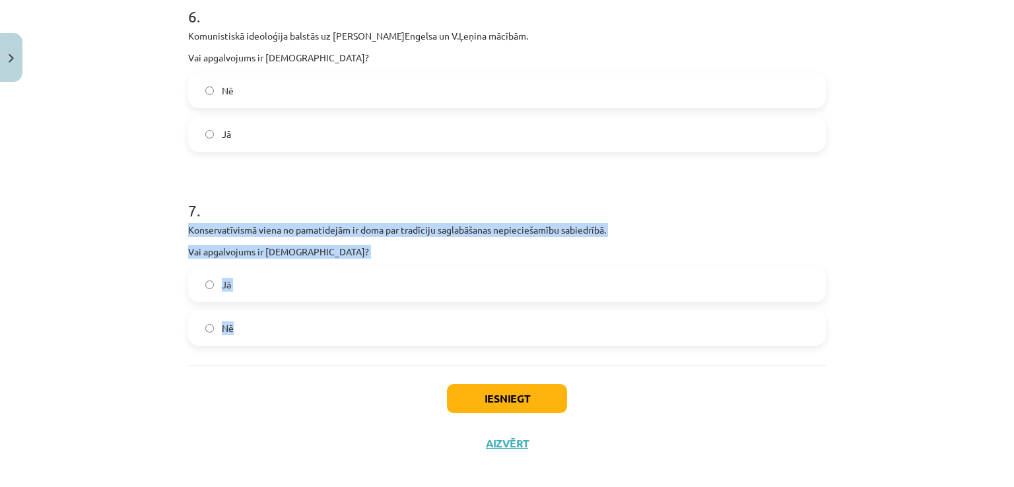
drag, startPoint x: 174, startPoint y: 228, endPoint x: 294, endPoint y: 330, distance: 157.8
drag, startPoint x: 216, startPoint y: 280, endPoint x: 240, endPoint y: 293, distance: 27.8
click at [216, 280] on label "Jā" at bounding box center [506, 284] width 635 height 33
click at [470, 389] on button "Iesniegt" at bounding box center [507, 398] width 120 height 29
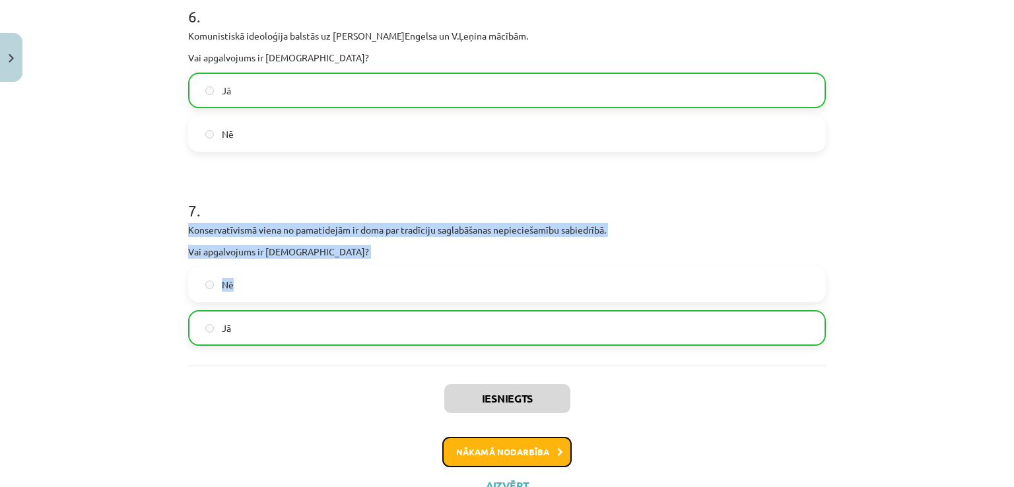
drag, startPoint x: 502, startPoint y: 452, endPoint x: 462, endPoint y: 445, distance: 40.8
click at [500, 455] on button "Nākamā nodarbība" at bounding box center [506, 452] width 129 height 30
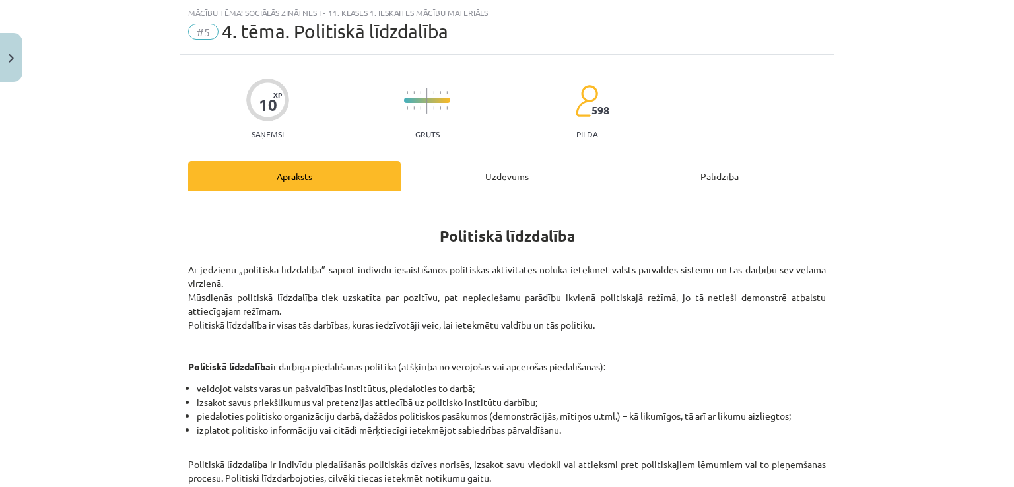
scroll to position [165, 0]
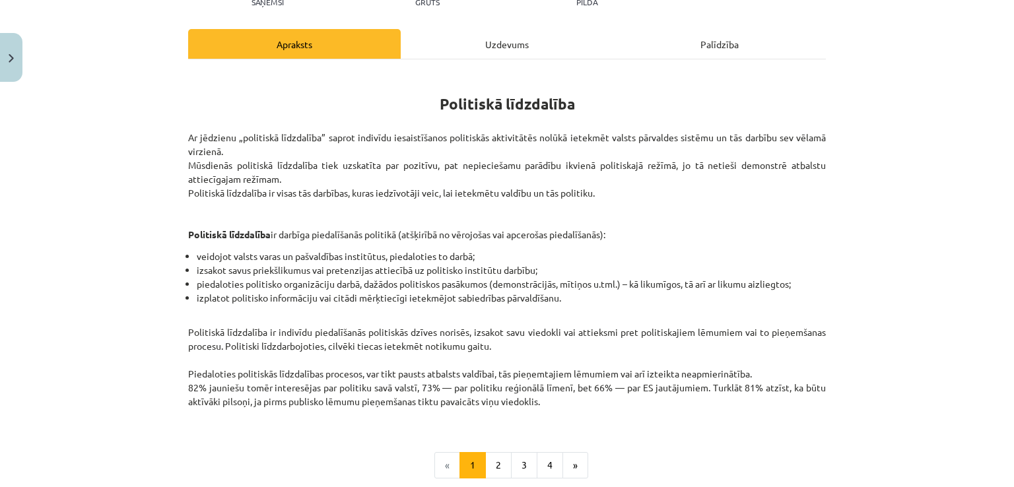
click at [500, 37] on div "Uzdevums" at bounding box center [507, 44] width 212 height 30
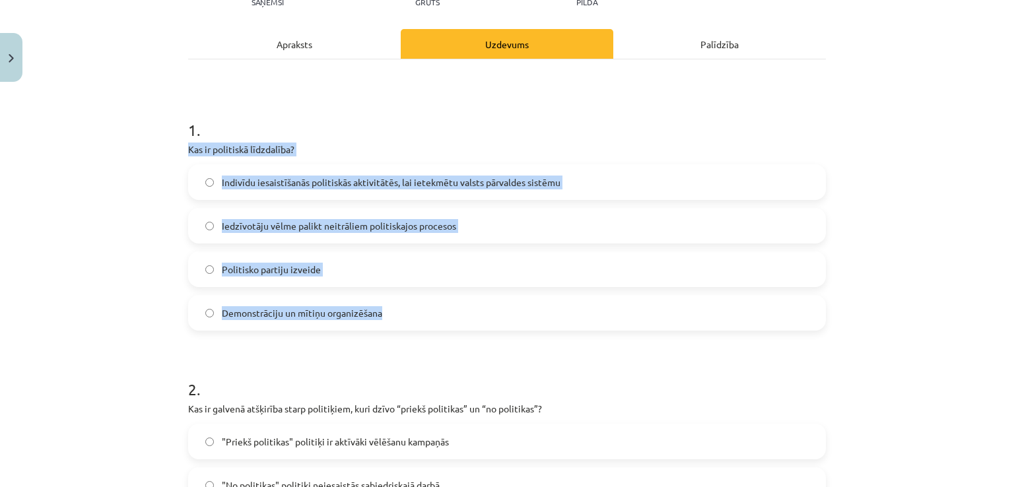
drag, startPoint x: 174, startPoint y: 150, endPoint x: 391, endPoint y: 315, distance: 272.3
click at [391, 315] on div "Mācību tēma: Sociālās zinātnes i - 11. klases 1. ieskaites mācību materiāls #5 …" at bounding box center [507, 243] width 1014 height 487
click at [111, 231] on div "Mācību tēma: Sociālās zinātnes i - 11. klases 1. ieskaites mācību materiāls #5 …" at bounding box center [507, 243] width 1014 height 487
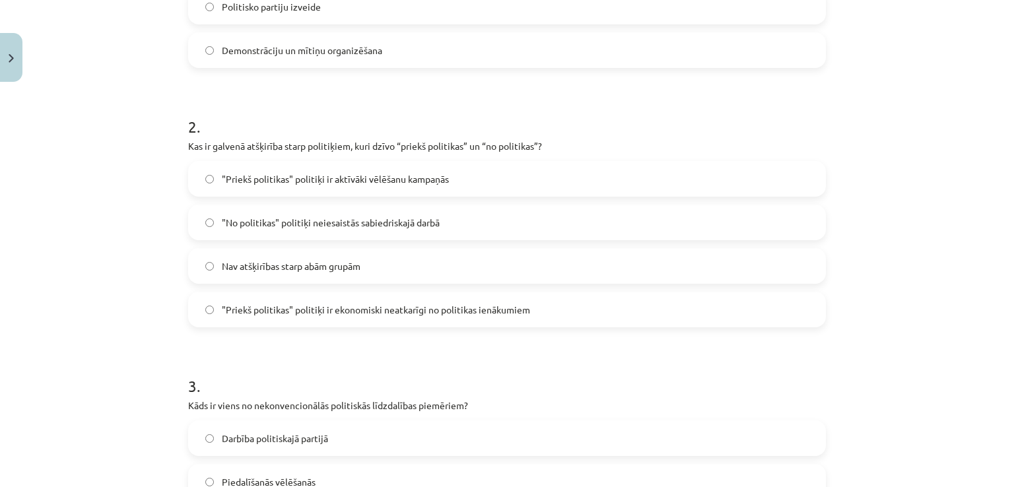
scroll to position [429, 0]
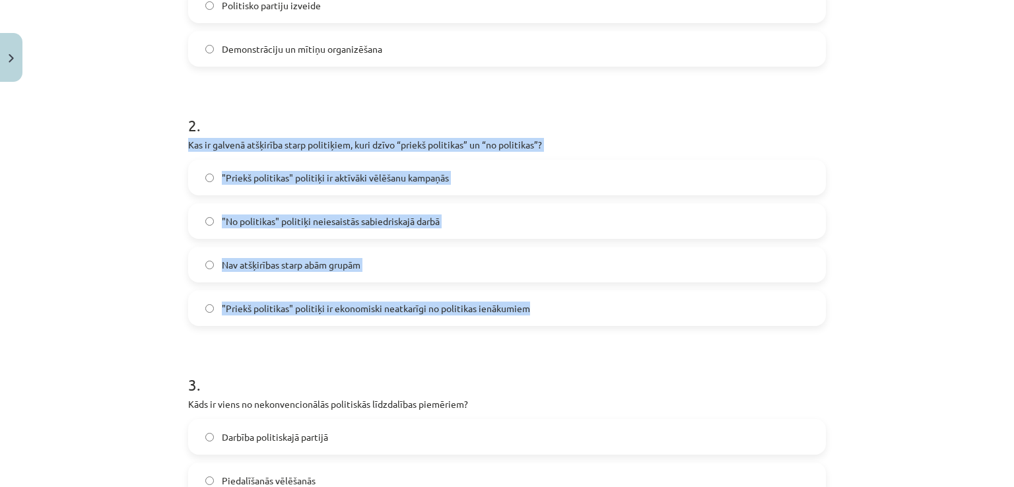
drag, startPoint x: 176, startPoint y: 143, endPoint x: 554, endPoint y: 317, distance: 416.7
click at [554, 317] on div "10 XP Saņemsi Grūts 598 pilda Apraksts Uzdevums Palīdzība 1 . Kas ir politiskā …" at bounding box center [506, 441] width 653 height 1565
click at [169, 237] on div "Mācību tēma: Sociālās zinātnes i - 11. klases 1. ieskaites mācību materiāls #5 …" at bounding box center [507, 243] width 1014 height 487
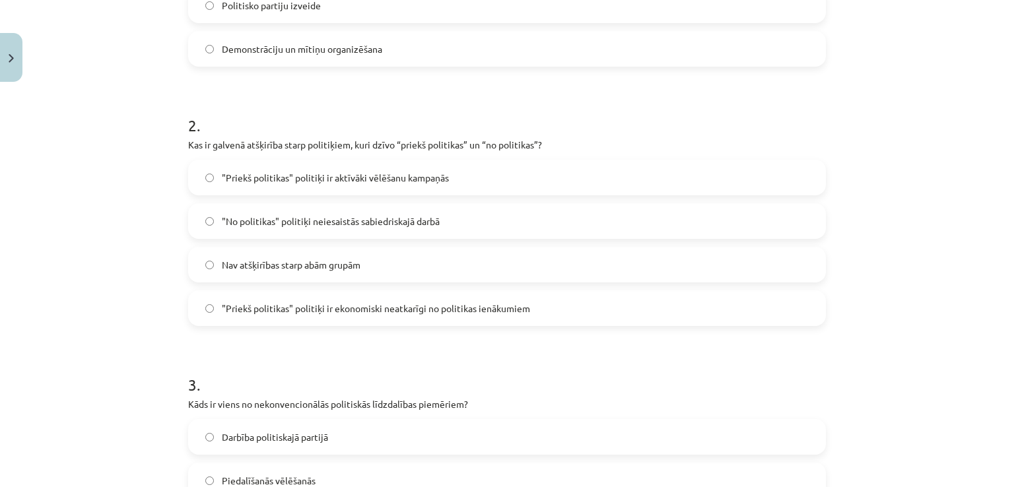
scroll to position [627, 0]
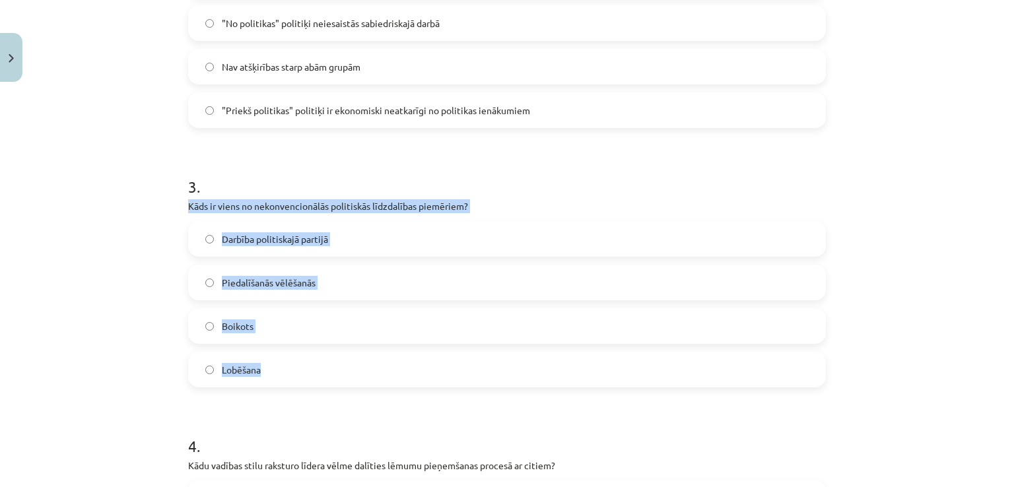
drag, startPoint x: 169, startPoint y: 209, endPoint x: 276, endPoint y: 367, distance: 191.1
click at [276, 367] on div "Mācību tēma: Sociālās zinātnes i - 11. klases 1. ieskaites mācību materiāls #5 …" at bounding box center [507, 243] width 1014 height 487
click at [230, 323] on span "Boikots" at bounding box center [238, 326] width 32 height 14
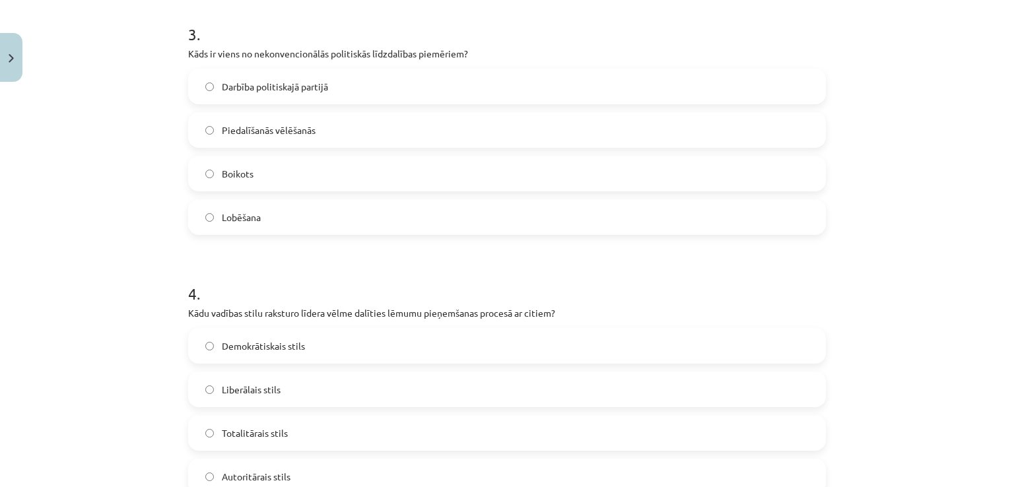
scroll to position [957, 0]
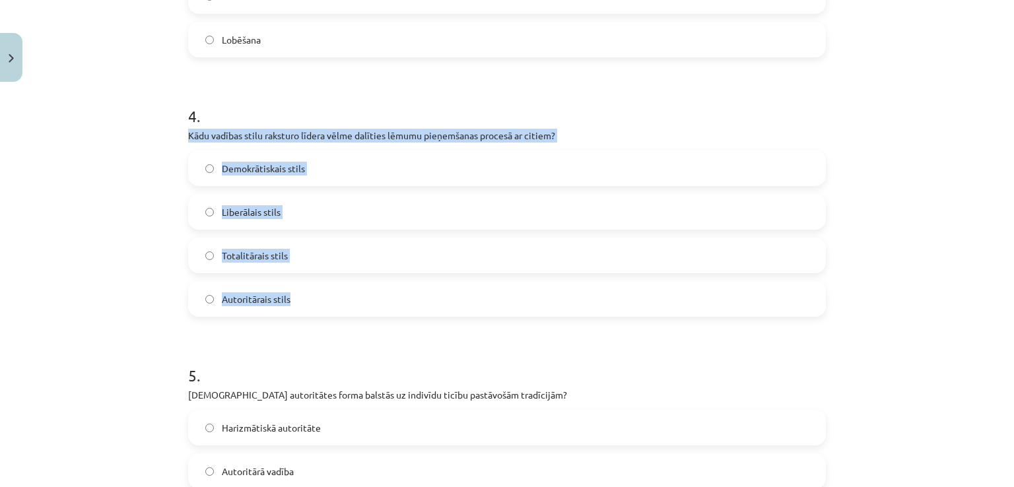
drag, startPoint x: 169, startPoint y: 137, endPoint x: 289, endPoint y: 304, distance: 205.7
click at [289, 304] on div "Mācību tēma: Sociālās zinātnes i - 11. klases 1. ieskaites mācību materiāls #5 …" at bounding box center [507, 243] width 1014 height 487
click at [261, 169] on span "Demokrātiskais stils" at bounding box center [263, 169] width 83 height 14
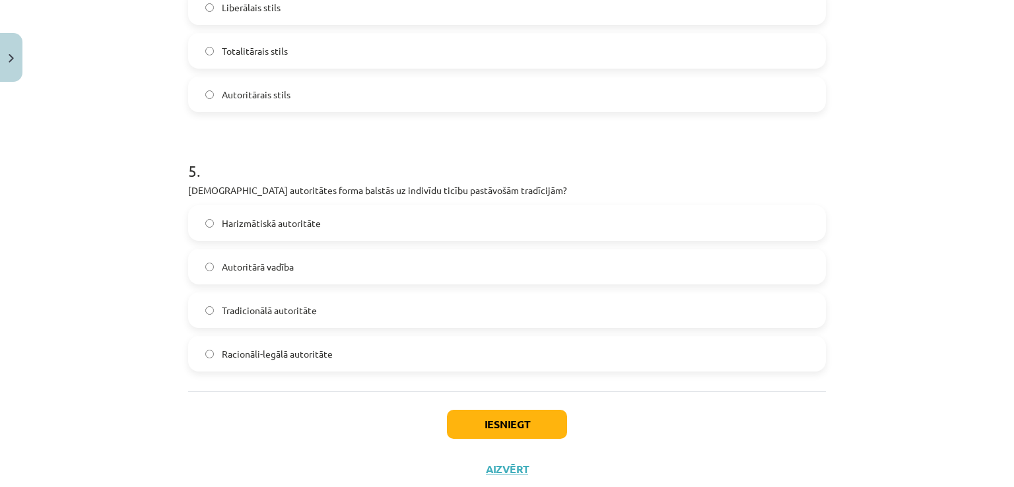
scroll to position [1198, 0]
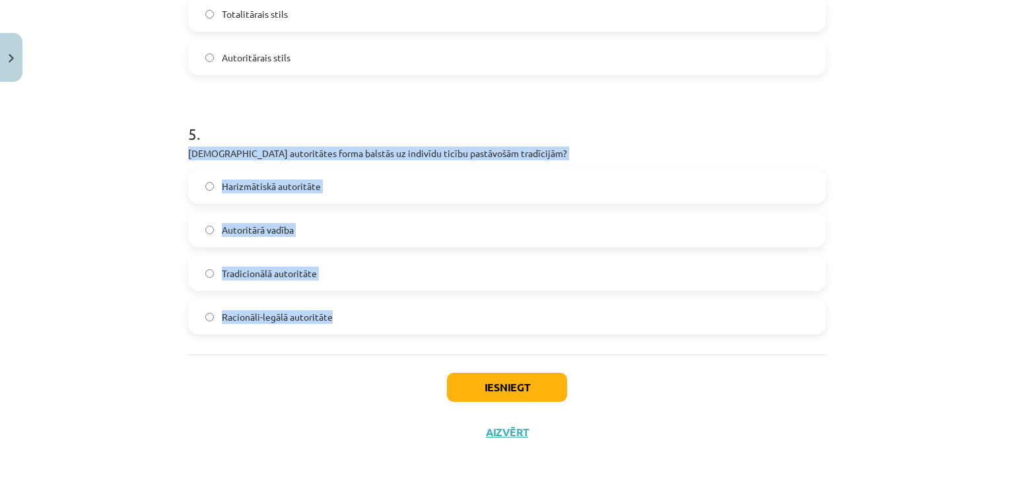
drag, startPoint x: 174, startPoint y: 156, endPoint x: 330, endPoint y: 331, distance: 234.1
click at [330, 331] on div "Mācību tēma: Sociālās zinātnes i - 11. klases 1. ieskaites mācību materiāls #5 …" at bounding box center [507, 243] width 1014 height 487
click at [245, 267] on span "Tradicionālā autoritāte" at bounding box center [269, 274] width 95 height 14
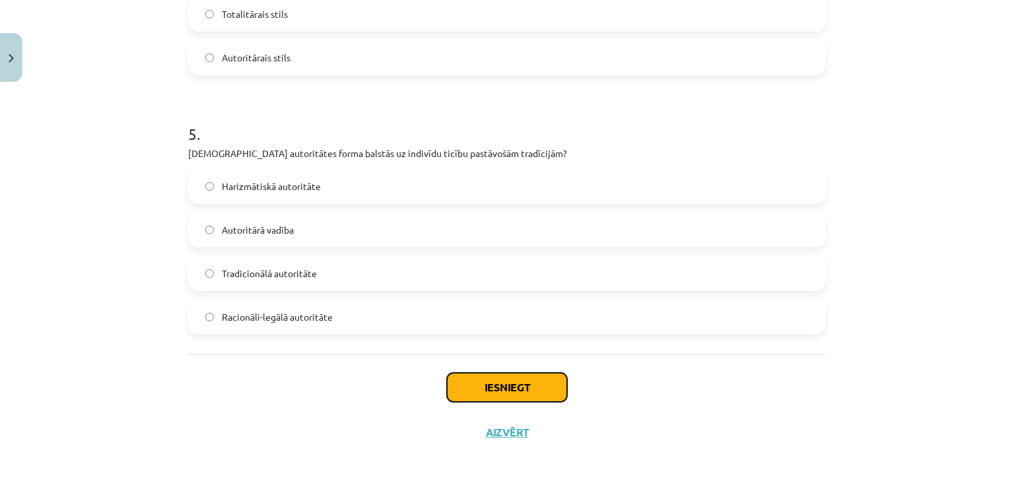
click at [493, 377] on button "Iesniegt" at bounding box center [507, 387] width 120 height 29
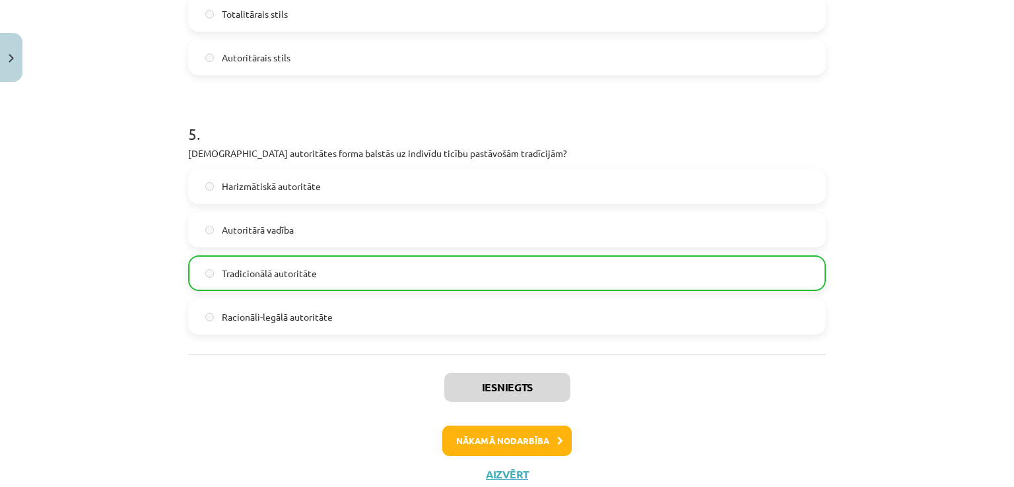
scroll to position [1241, 0]
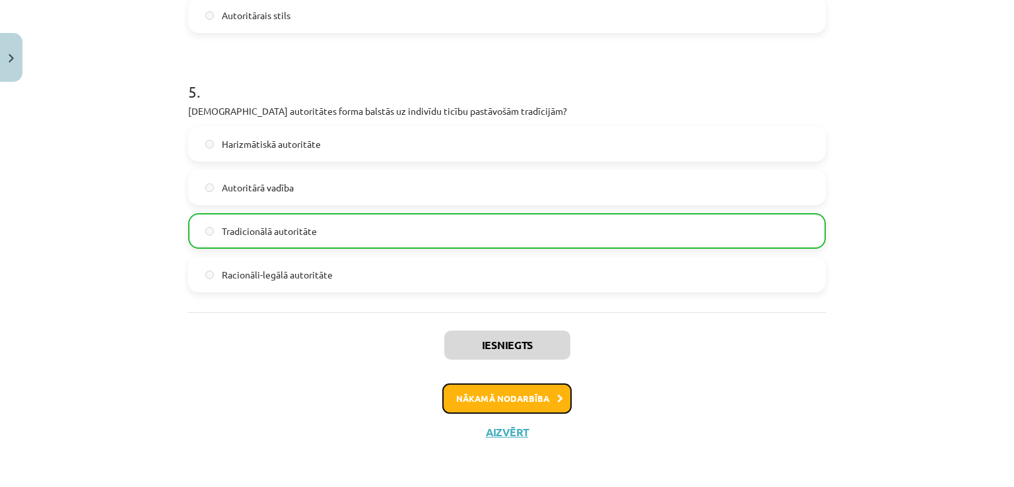
click at [486, 410] on button "Nākamā nodarbība" at bounding box center [506, 398] width 129 height 30
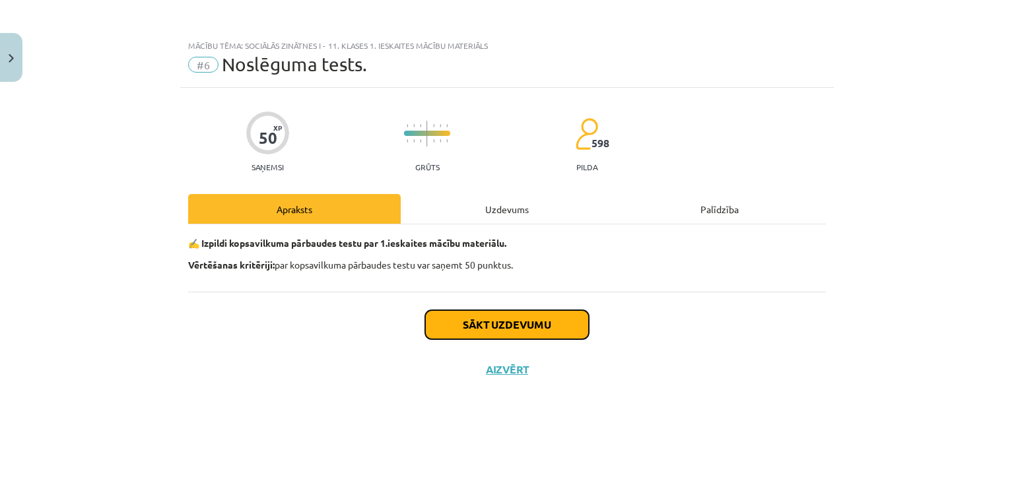
click at [517, 317] on button "Sākt uzdevumu" at bounding box center [507, 324] width 164 height 29
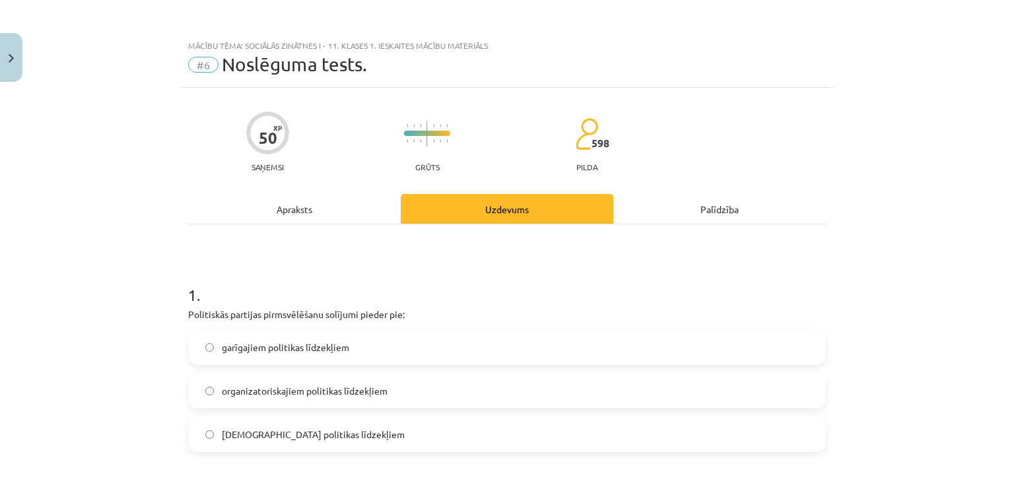
scroll to position [132, 0]
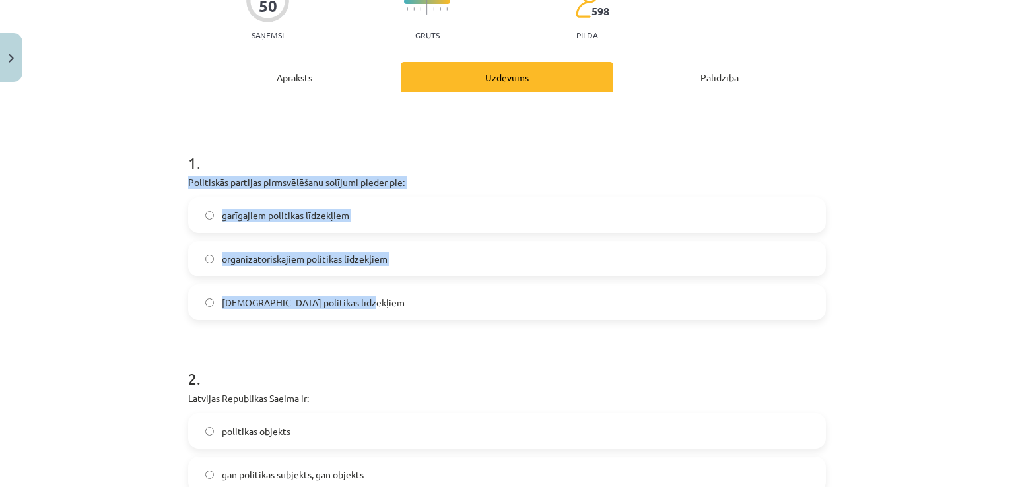
drag, startPoint x: 172, startPoint y: 183, endPoint x: 366, endPoint y: 302, distance: 227.8
click at [366, 302] on div "Mācību tēma: Sociālās zinātnes i - 11. klases 1. ieskaites mācību materiāls #6 …" at bounding box center [507, 243] width 1014 height 487
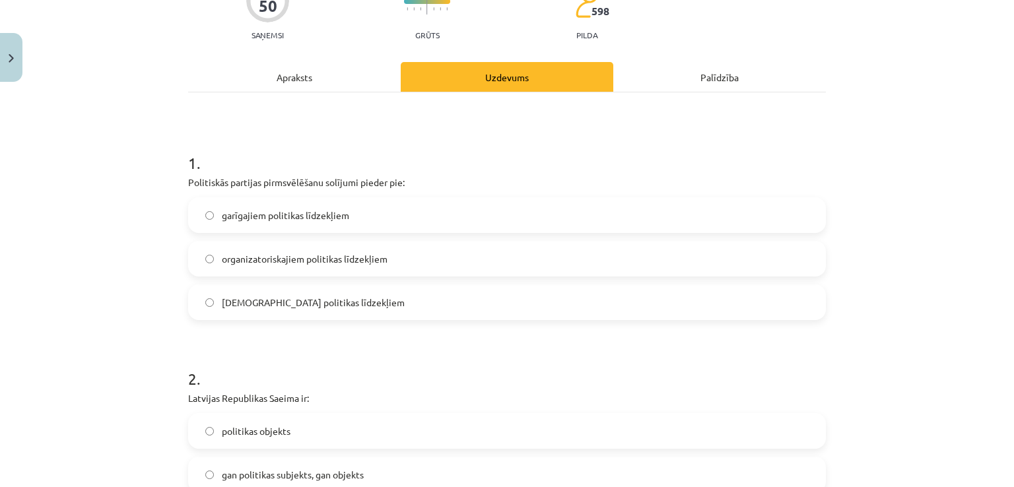
click at [306, 214] on span "garīgajiem politikas līdzekļiem" at bounding box center [285, 216] width 127 height 14
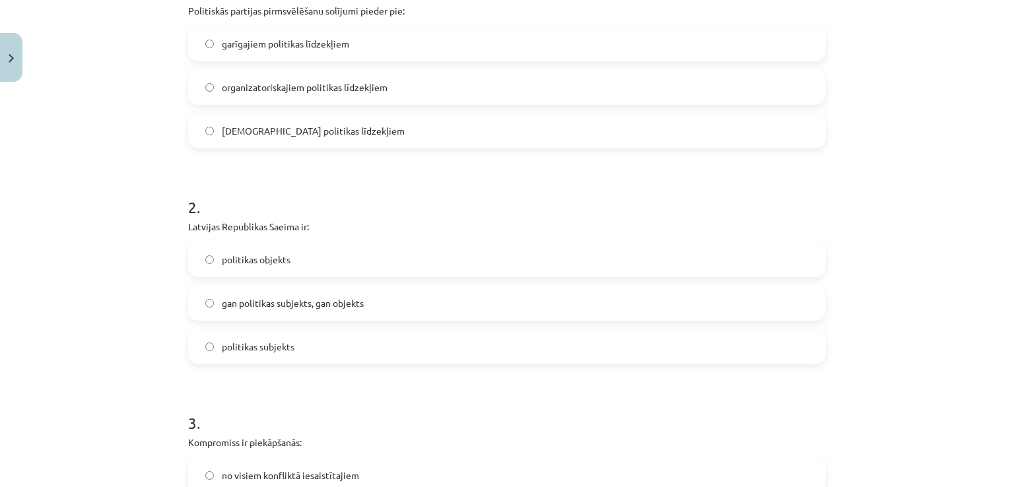
scroll to position [396, 0]
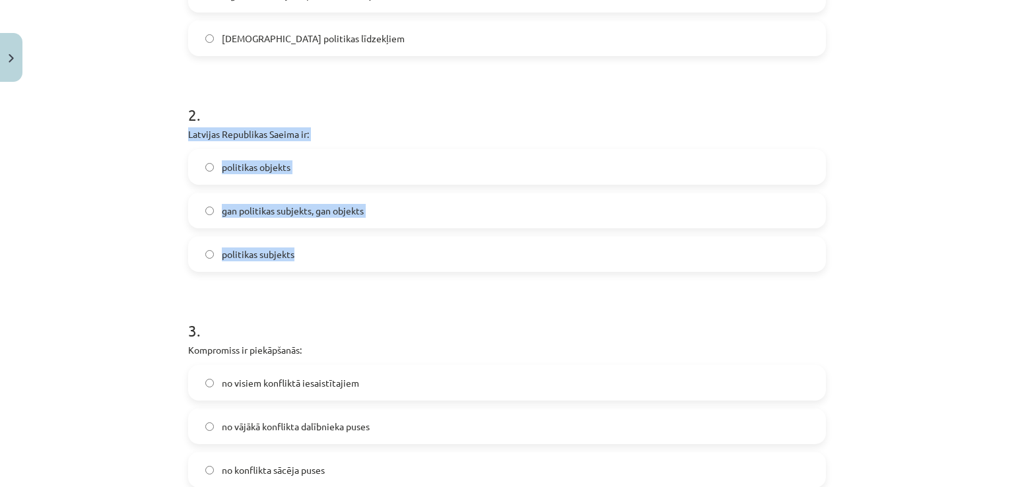
drag, startPoint x: 172, startPoint y: 139, endPoint x: 313, endPoint y: 267, distance: 191.1
click at [313, 267] on div "Mācību tēma: Sociālās zinātnes i - 11. klases 1. ieskaites mācību materiāls #6 …" at bounding box center [507, 243] width 1014 height 487
click at [276, 255] on span "politikas subjekts" at bounding box center [258, 254] width 73 height 14
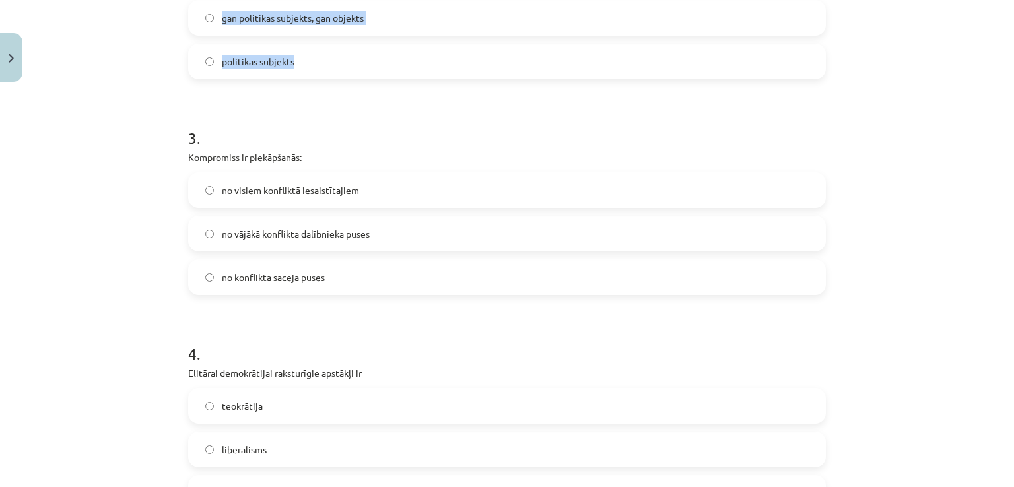
scroll to position [594, 0]
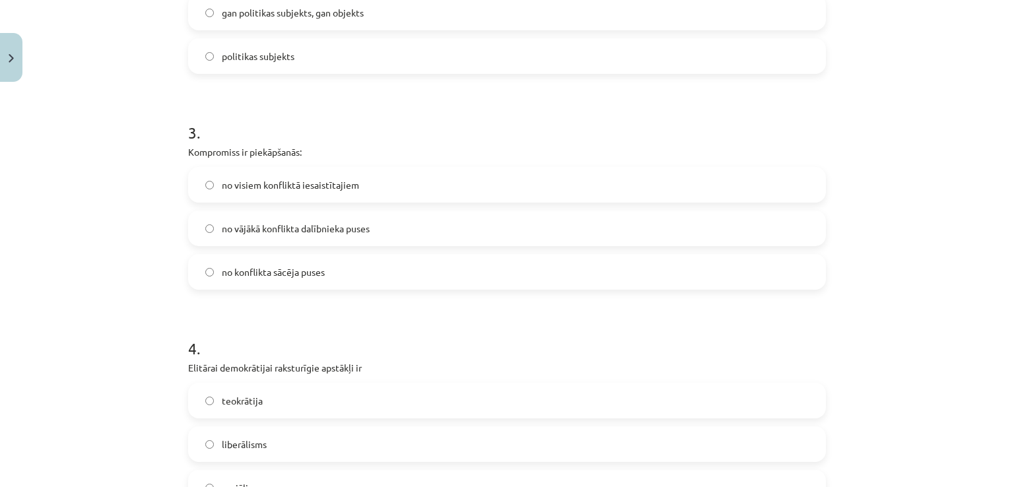
click at [172, 152] on div "Mācību tēma: Sociālās zinātnes i - 11. klases 1. ieskaites mācību materiāls #6 …" at bounding box center [507, 243] width 1014 height 487
drag, startPoint x: 209, startPoint y: 182, endPoint x: 193, endPoint y: 175, distance: 17.4
click at [209, 181] on label "no visiem konfliktā iesaistītajiem" at bounding box center [506, 184] width 635 height 33
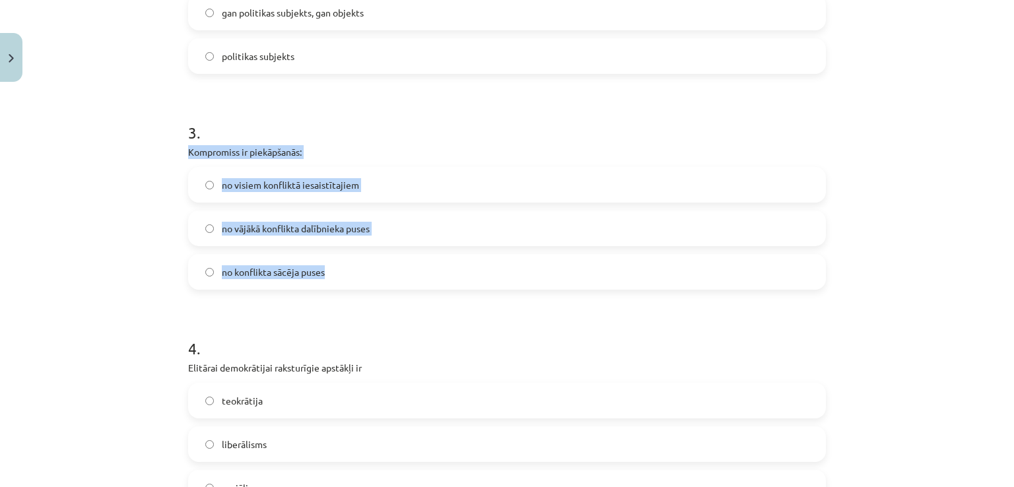
drag, startPoint x: 174, startPoint y: 148, endPoint x: 339, endPoint y: 283, distance: 212.4
click at [339, 283] on div "Mācību tēma: Sociālās zinātnes i - 11. klases 1. ieskaites mācību materiāls #6 …" at bounding box center [507, 243] width 1014 height 487
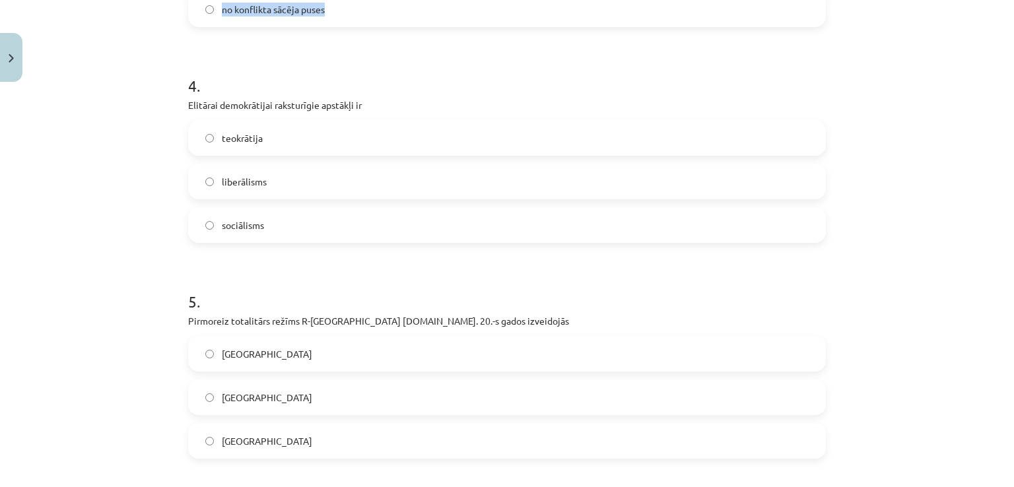
scroll to position [858, 0]
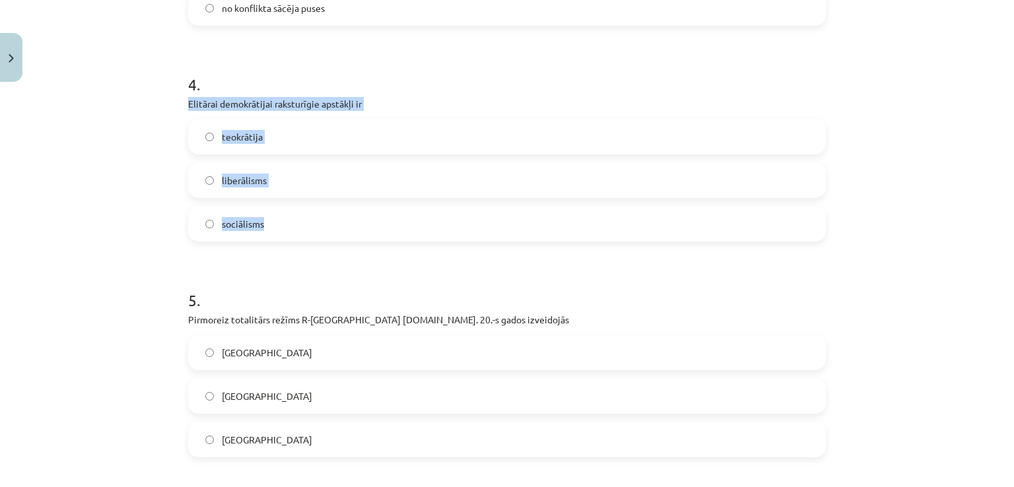
drag, startPoint x: 166, startPoint y: 104, endPoint x: 238, endPoint y: 176, distance: 101.7
click at [272, 217] on div "Mācību tēma: Sociālās zinātnes i - 11. klases 1. ieskaites mācību materiāls #6 …" at bounding box center [507, 243] width 1014 height 487
click at [230, 174] on span "liberālisms" at bounding box center [244, 181] width 45 height 14
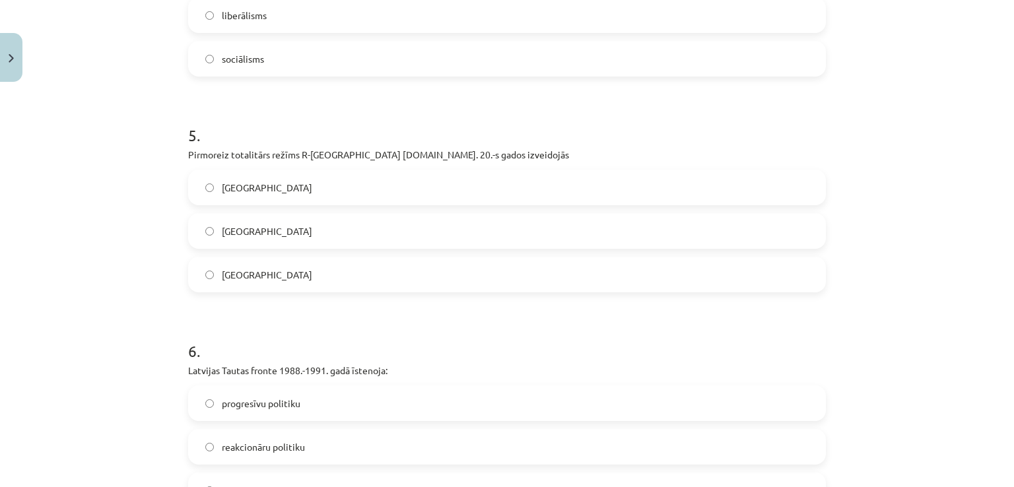
scroll to position [1056, 0]
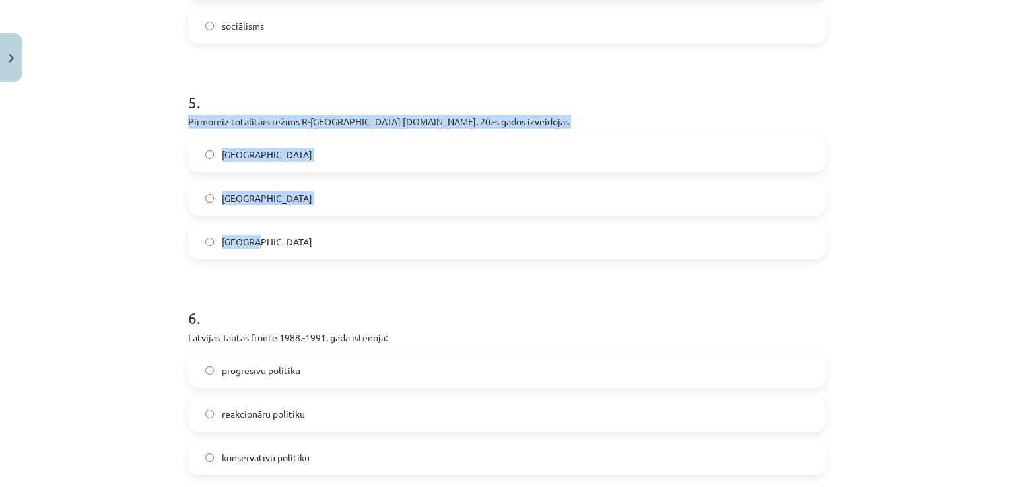
drag, startPoint x: 172, startPoint y: 127, endPoint x: 288, endPoint y: 225, distance: 151.2
click at [288, 225] on div "Mācību tēma: Sociālās zinātnes i - 11. klases 1. ieskaites mācību materiāls #6 …" at bounding box center [507, 243] width 1014 height 487
click at [232, 156] on span "[GEOGRAPHIC_DATA]" at bounding box center [267, 155] width 90 height 14
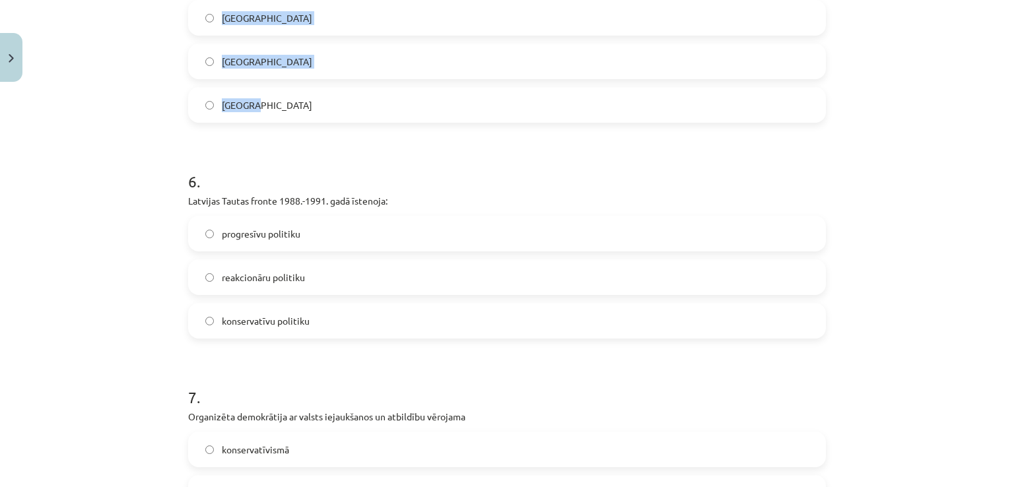
scroll to position [1320, 0]
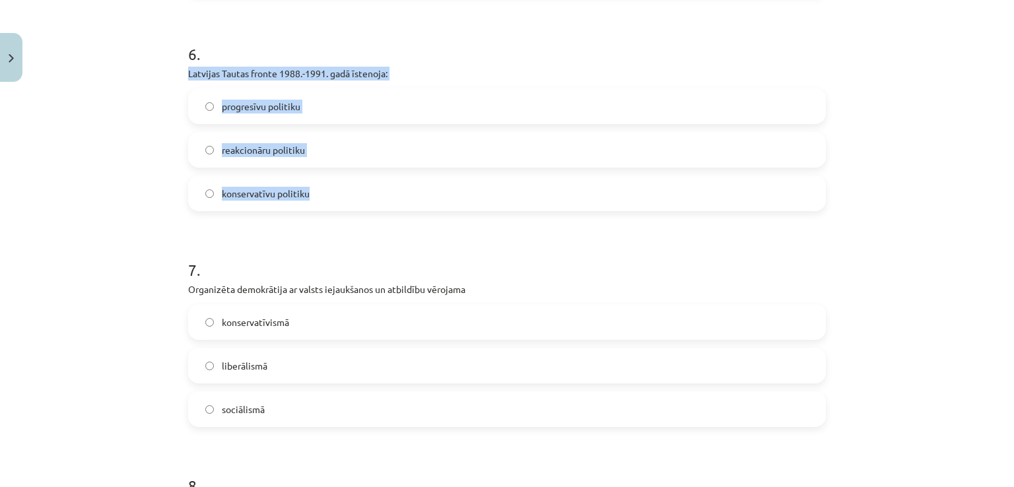
drag, startPoint x: 171, startPoint y: 75, endPoint x: 315, endPoint y: 172, distance: 174.4
click at [317, 192] on div "Mācību tēma: Sociālās zinātnes i - 11. klases 1. ieskaites mācību materiāls #6 …" at bounding box center [507, 243] width 1014 height 487
click at [263, 106] on span "progresīvu politiku" at bounding box center [261, 107] width 79 height 14
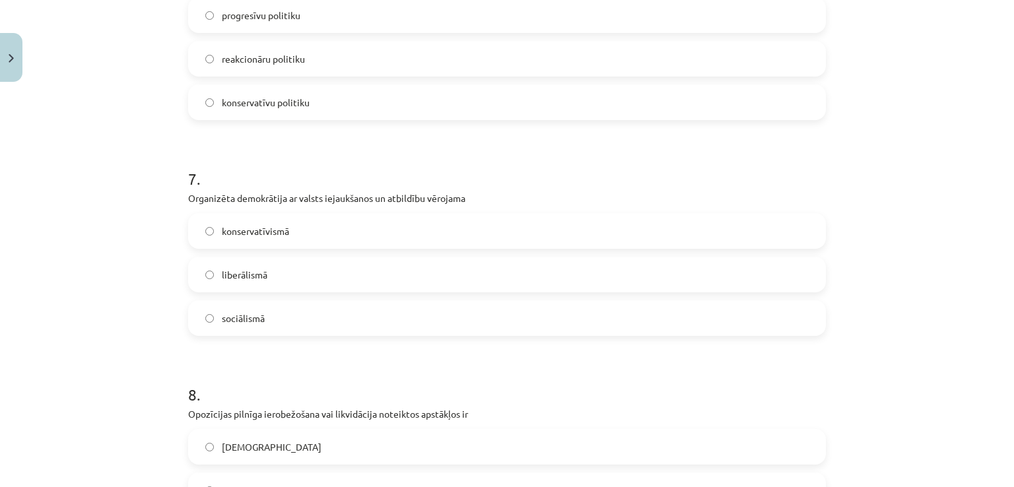
scroll to position [1518, 0]
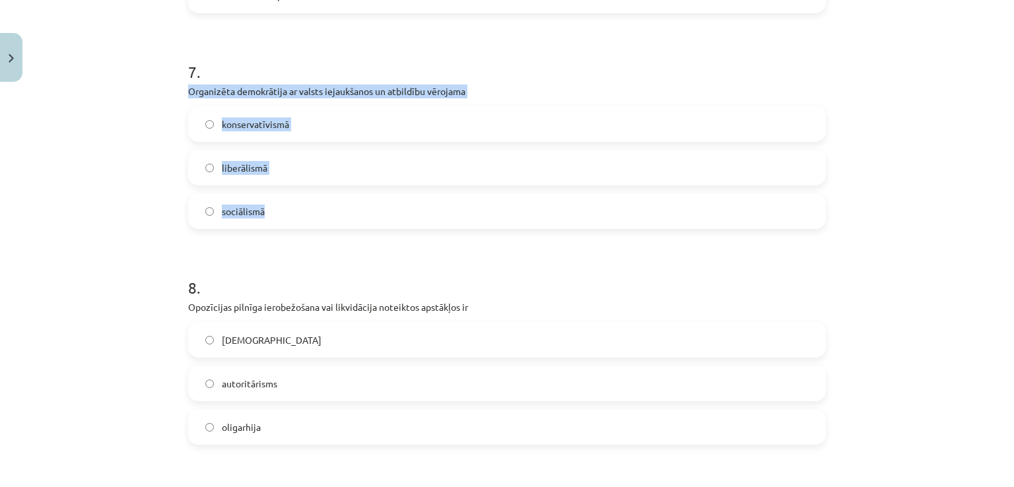
drag, startPoint x: 171, startPoint y: 92, endPoint x: 271, endPoint y: 195, distance: 143.7
click at [271, 195] on div "Mācību tēma: Sociālās zinātnes i - 11. klases 1. ieskaites mācību materiāls #6 …" at bounding box center [507, 243] width 1014 height 487
click at [238, 207] on span "sociālismā" at bounding box center [243, 212] width 43 height 14
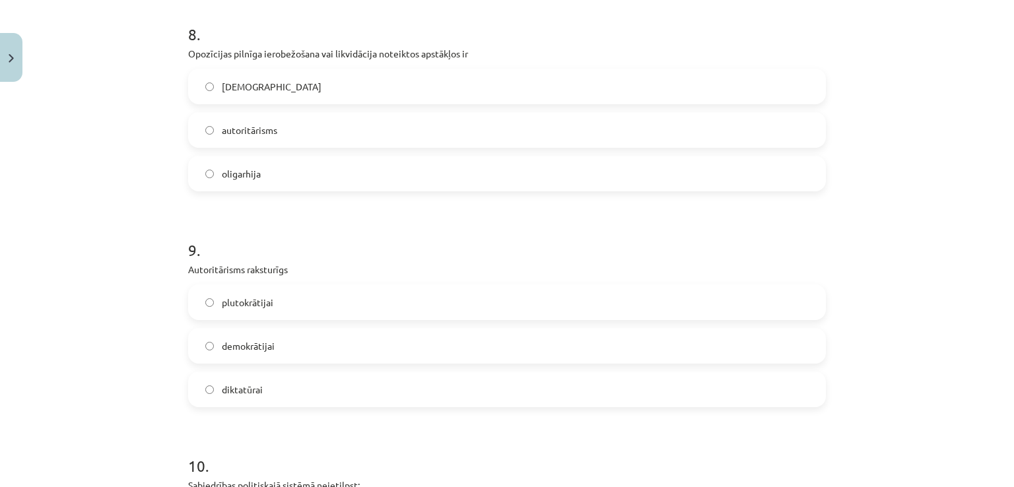
scroll to position [1782, 0]
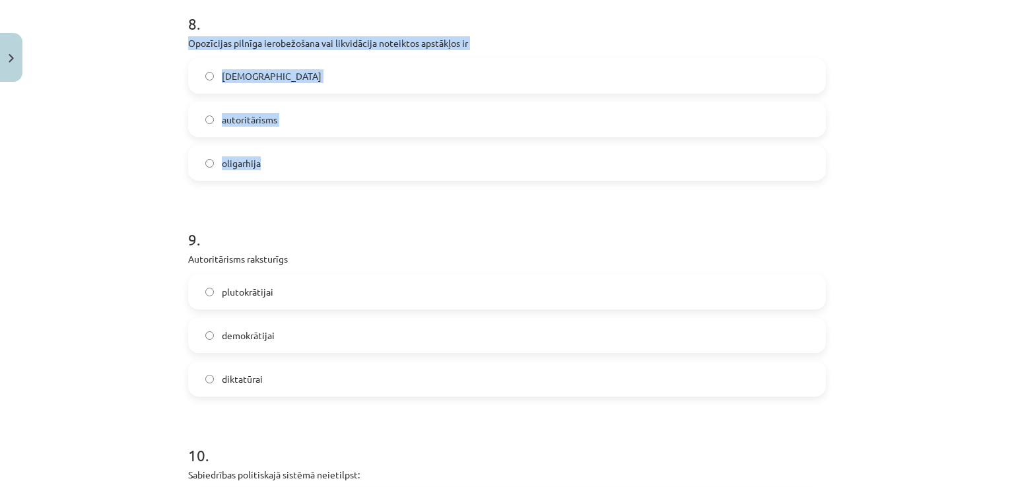
drag, startPoint x: 166, startPoint y: 46, endPoint x: 284, endPoint y: 174, distance: 174.2
click at [284, 174] on div "Mācību tēma: Sociālās zinātnes i - 11. klases 1. ieskaites mācību materiāls #6 …" at bounding box center [507, 243] width 1014 height 487
click at [253, 75] on span "[DEMOGRAPHIC_DATA]" at bounding box center [272, 76] width 100 height 14
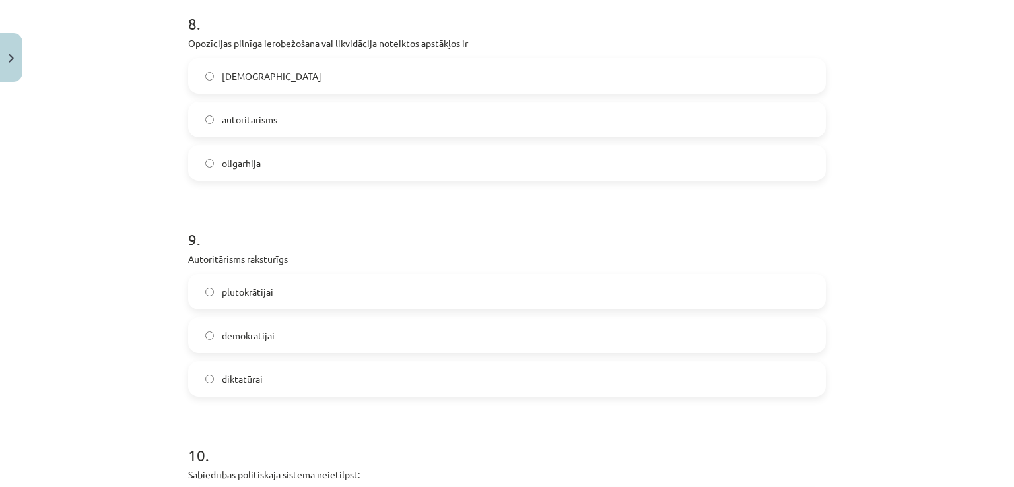
scroll to position [1914, 0]
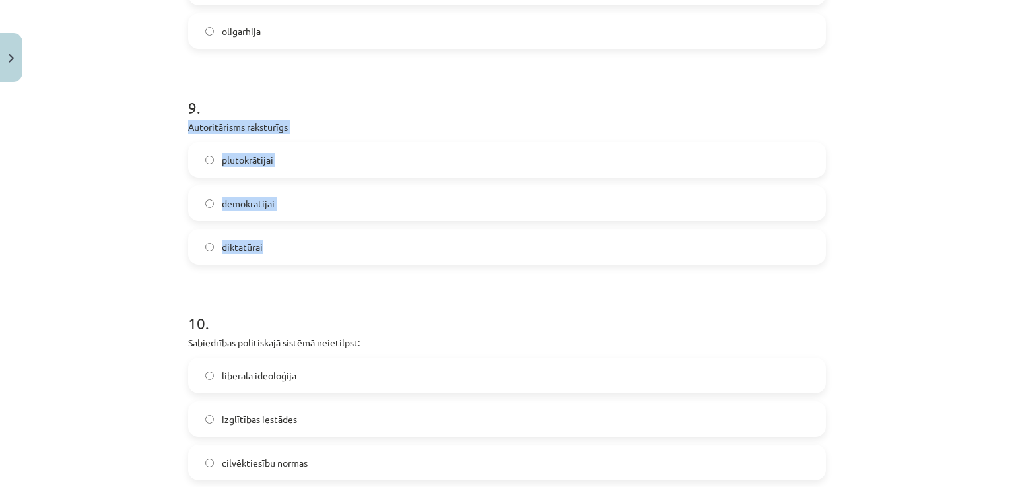
drag, startPoint x: 172, startPoint y: 127, endPoint x: 289, endPoint y: 237, distance: 160.1
click at [289, 237] on div "Mācību tēma: Sociālās zinātnes i - 11. klases 1. ieskaites mācību materiāls #6 …" at bounding box center [507, 243] width 1014 height 487
click at [237, 244] on span "diktatūrai" at bounding box center [242, 247] width 41 height 14
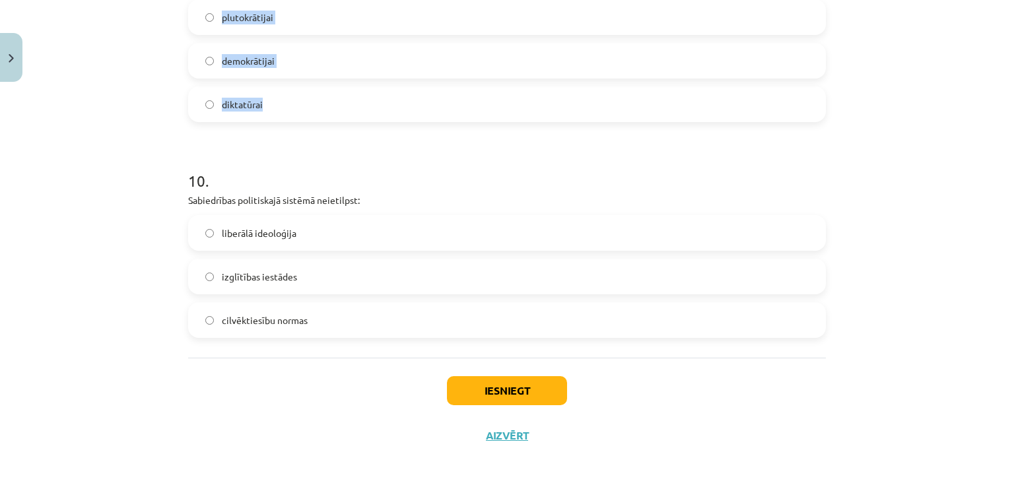
scroll to position [2060, 0]
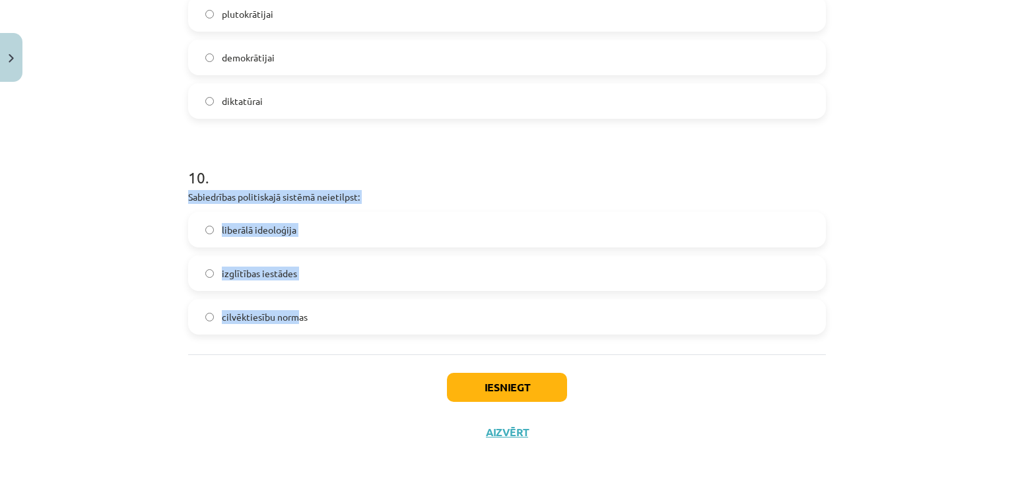
drag, startPoint x: 167, startPoint y: 197, endPoint x: 289, endPoint y: 325, distance: 176.9
click at [289, 325] on div "Mācību tēma: Sociālās zinātnes i - 11. klases 1. ieskaites mācību materiāls #6 …" at bounding box center [507, 243] width 1014 height 487
drag, startPoint x: 290, startPoint y: 333, endPoint x: 263, endPoint y: 309, distance: 36.0
click at [290, 331] on label "cilvēktiesību normas" at bounding box center [506, 316] width 635 height 33
drag, startPoint x: 139, startPoint y: 205, endPoint x: 147, endPoint y: 205, distance: 7.9
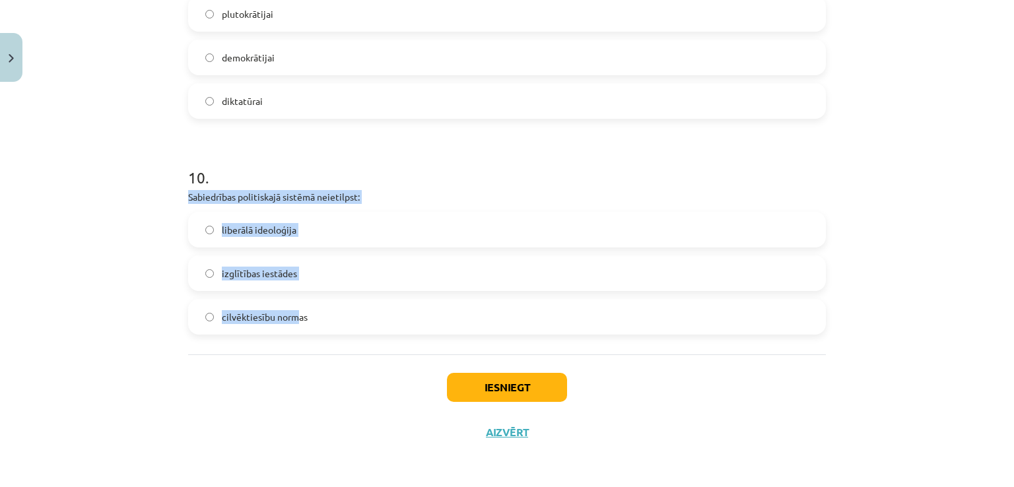
click at [140, 205] on div "Mācību tēma: Sociālās zinātnes i - 11. klases 1. ieskaites mācību materiāls #6 …" at bounding box center [507, 243] width 1014 height 487
click at [309, 267] on label "izglītības iestādes" at bounding box center [506, 273] width 635 height 33
drag, startPoint x: 181, startPoint y: 193, endPoint x: 335, endPoint y: 319, distance: 199.3
click at [508, 383] on button "Iesniegt" at bounding box center [507, 387] width 120 height 29
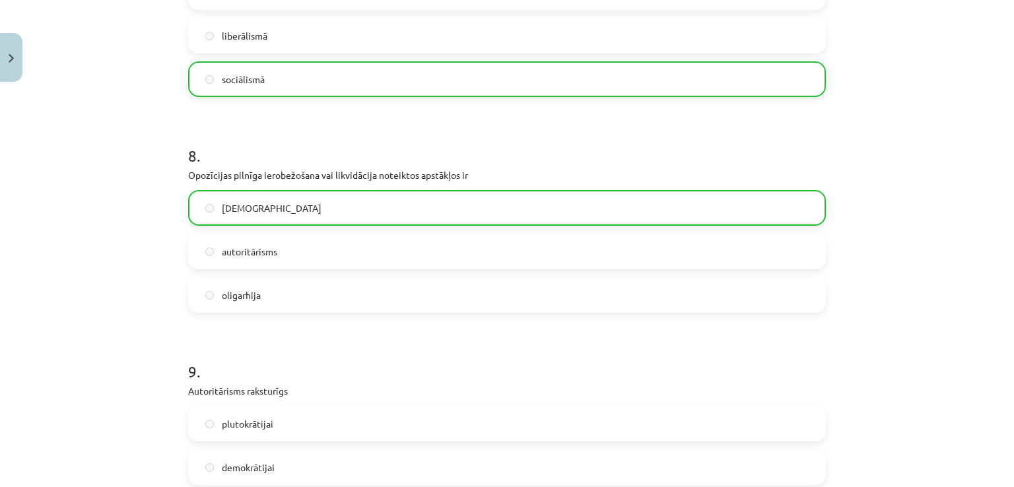
scroll to position [2101, 0]
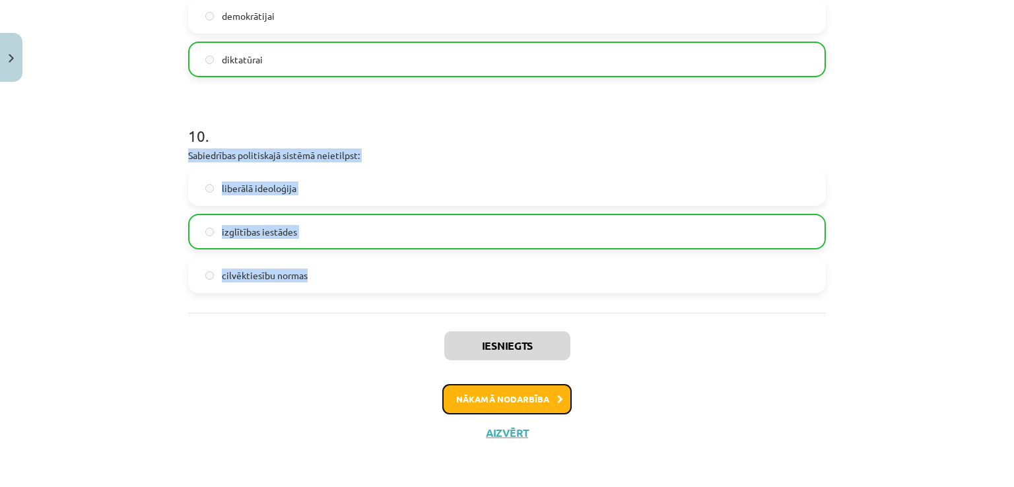
click at [483, 401] on button "Nākamā nodarbība" at bounding box center [506, 399] width 129 height 30
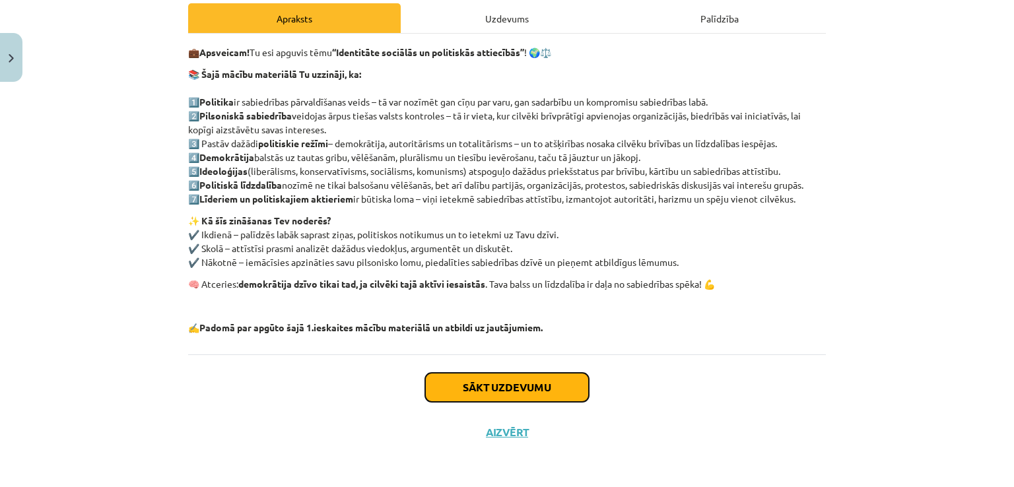
click at [552, 380] on button "Sākt uzdevumu" at bounding box center [507, 387] width 164 height 29
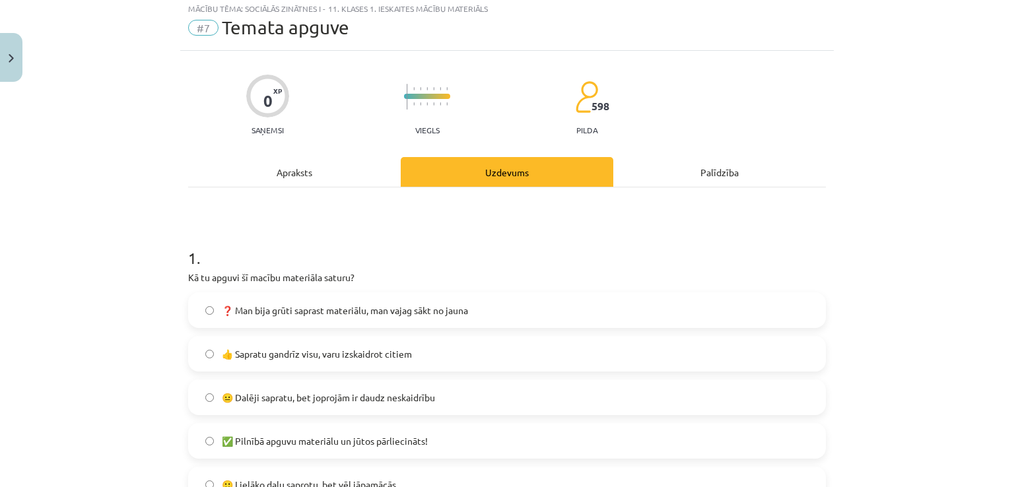
scroll to position [33, 0]
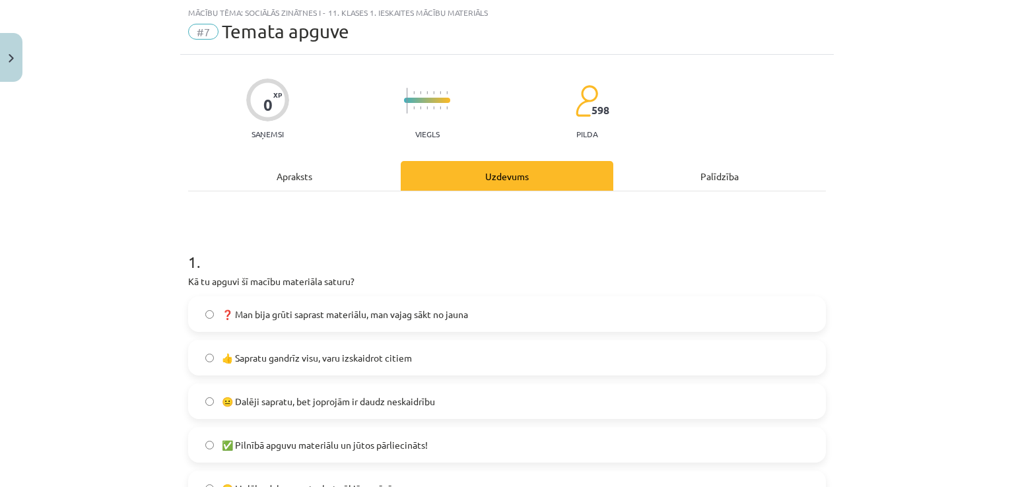
click at [348, 313] on span "❓ Man bija grūti saprast materiālu, man vajag sākt no jauna" at bounding box center [345, 315] width 246 height 14
click at [258, 402] on span "😐 Dalēji sapratu, bet joprojām ir daudz neskaidrību" at bounding box center [328, 402] width 213 height 14
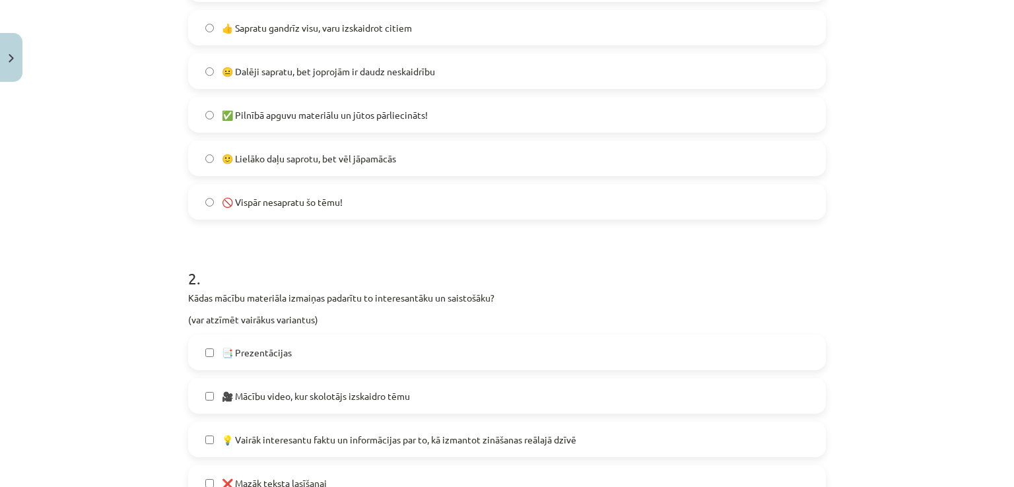
scroll to position [495, 0]
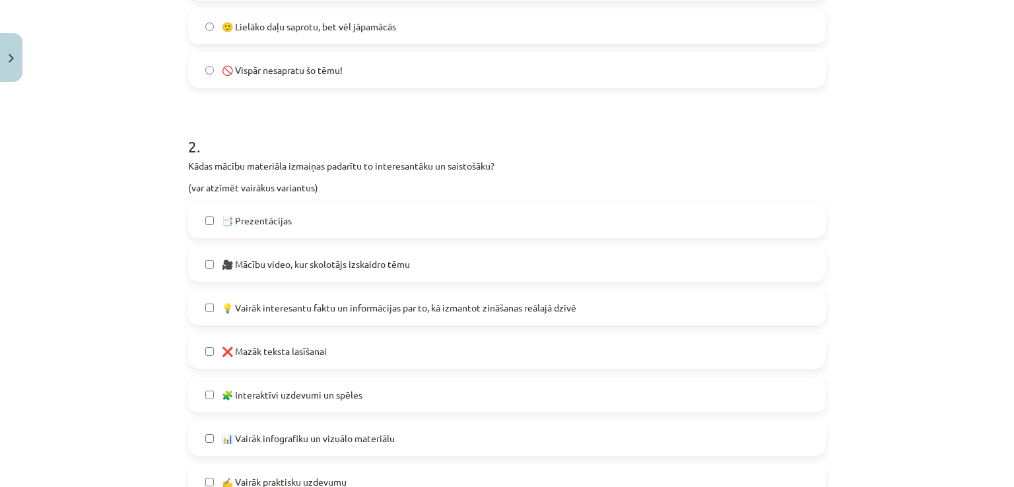
click at [288, 308] on span "💡 Vairāk interesantu faktu un informācijas par to, kā izmantot zināšanas reālaj…" at bounding box center [399, 308] width 354 height 14
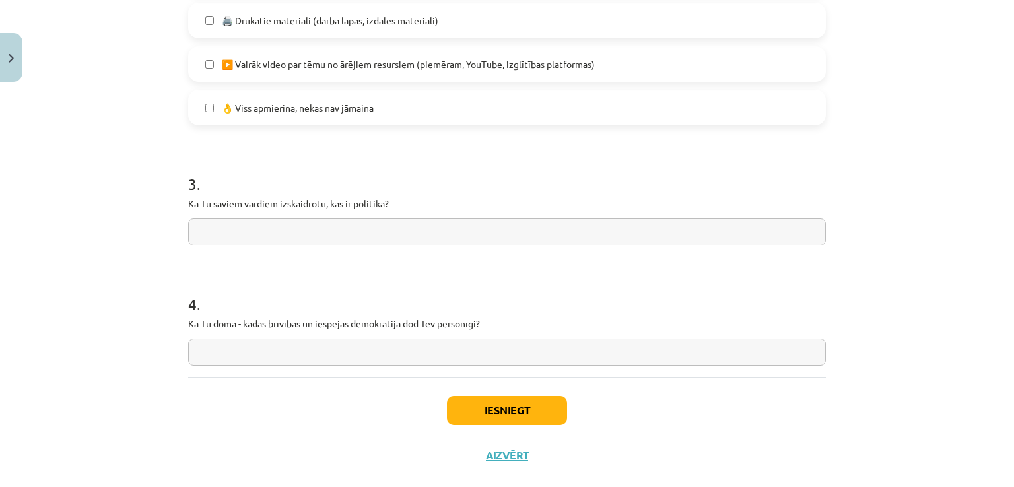
scroll to position [1024, 0]
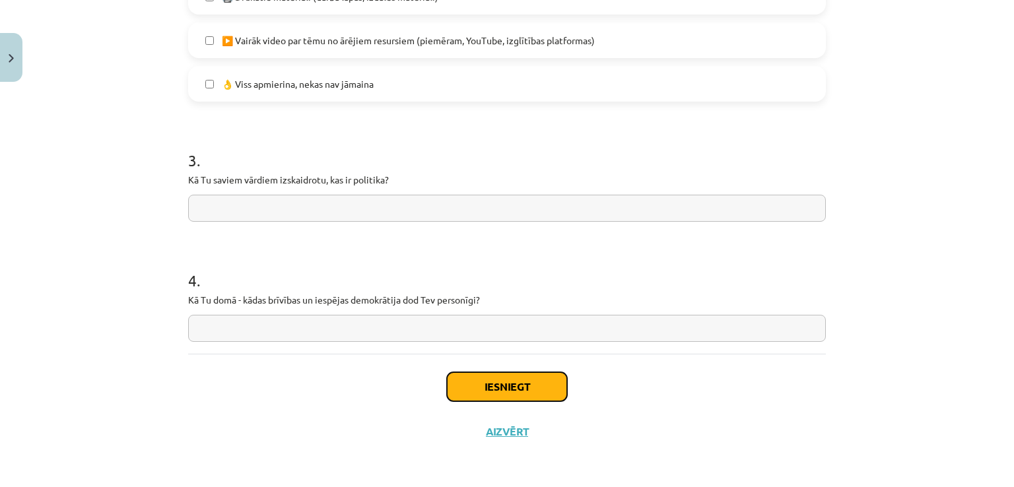
click at [485, 387] on button "Iesniegt" at bounding box center [507, 386] width 120 height 29
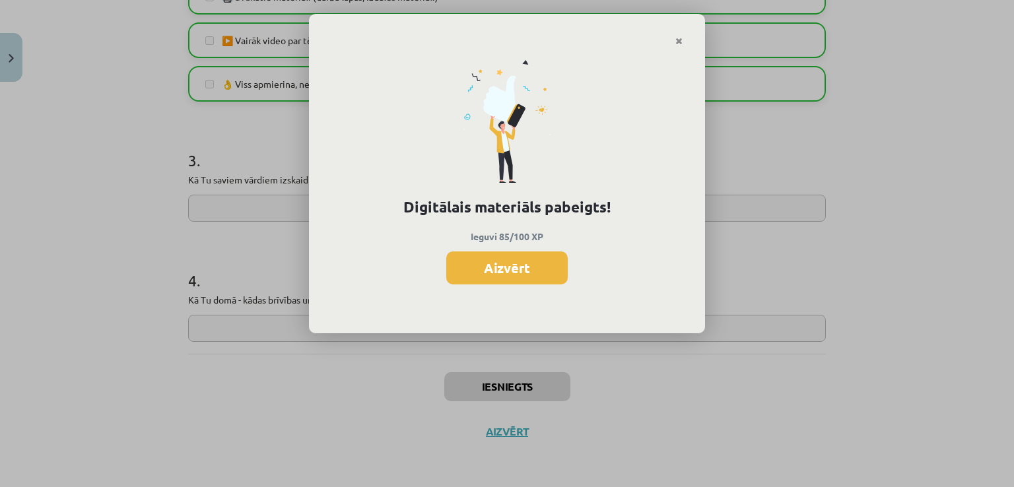
click at [522, 271] on button "Aizvērt" at bounding box center [506, 267] width 121 height 33
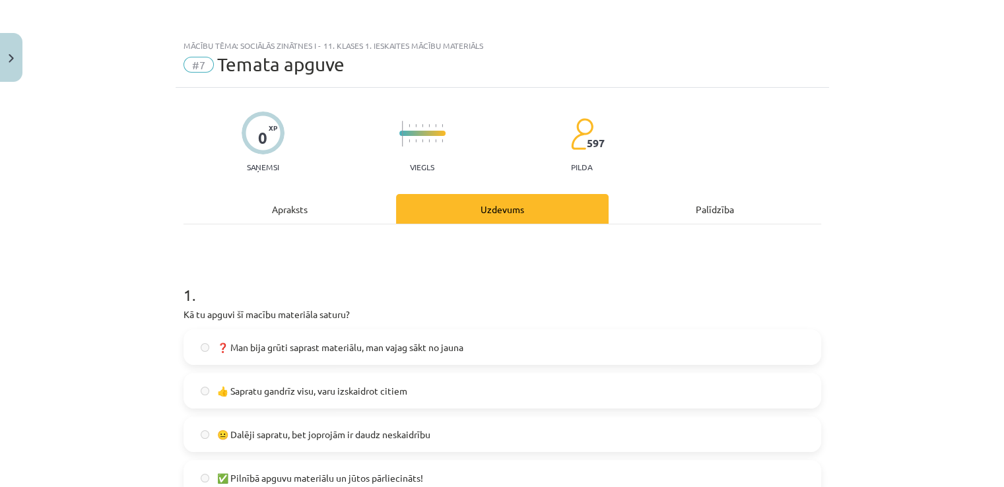
scroll to position [0, 0]
drag, startPoint x: 5, startPoint y: 64, endPoint x: 23, endPoint y: 81, distance: 24.8
click at [5, 63] on button "Close" at bounding box center [11, 57] width 22 height 49
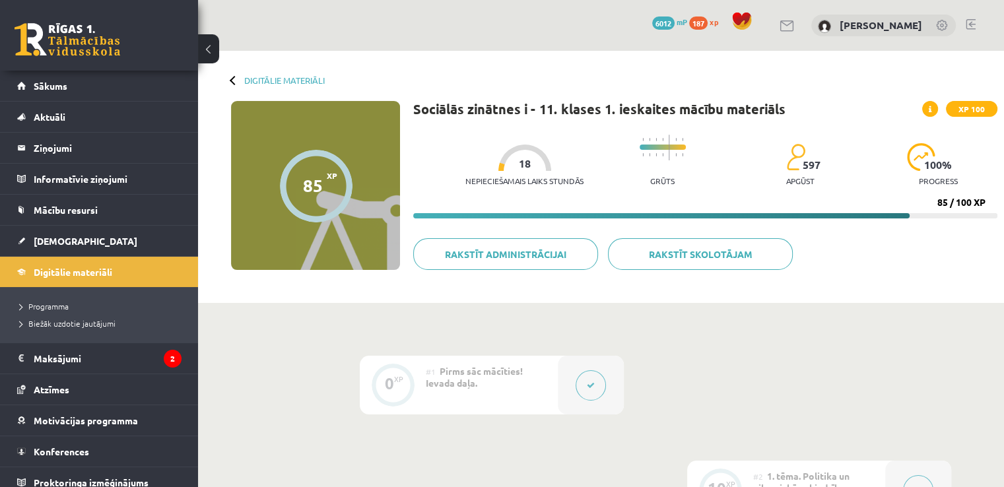
click at [228, 74] on div "Digitālie materiāli 85 XP XP 100 85 / 100 XP Sociālās zinātnes i - 11. klases 1…" at bounding box center [601, 177] width 806 height 252
click at [232, 82] on div at bounding box center [234, 79] width 9 height 9
click at [76, 268] on span "Digitālie materiāli" at bounding box center [73, 272] width 79 height 12
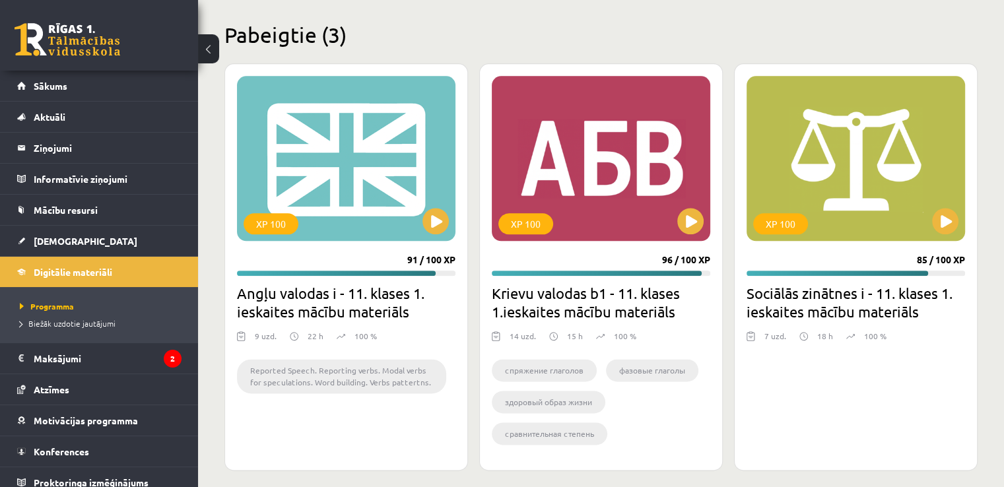
scroll to position [1579, 0]
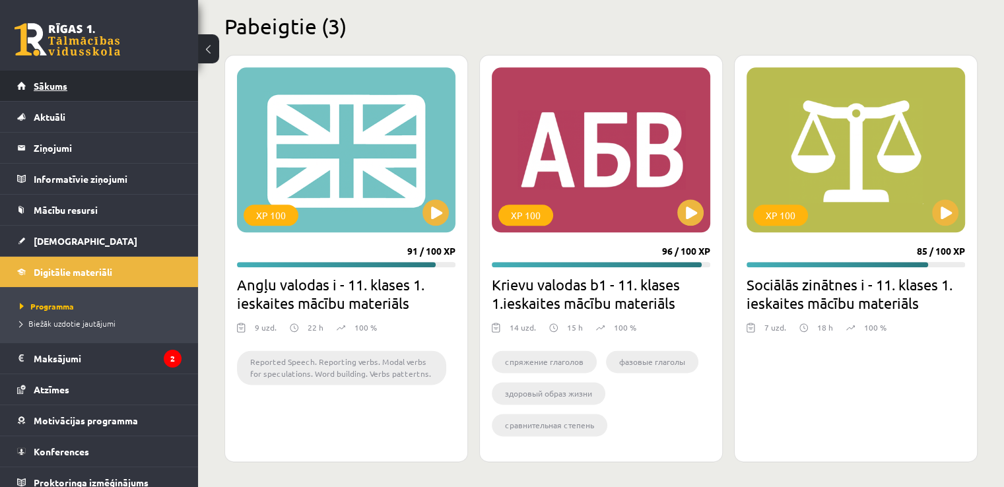
click at [83, 85] on link "Sākums" at bounding box center [99, 86] width 164 height 30
